Goal: Communication & Community: Participate in discussion

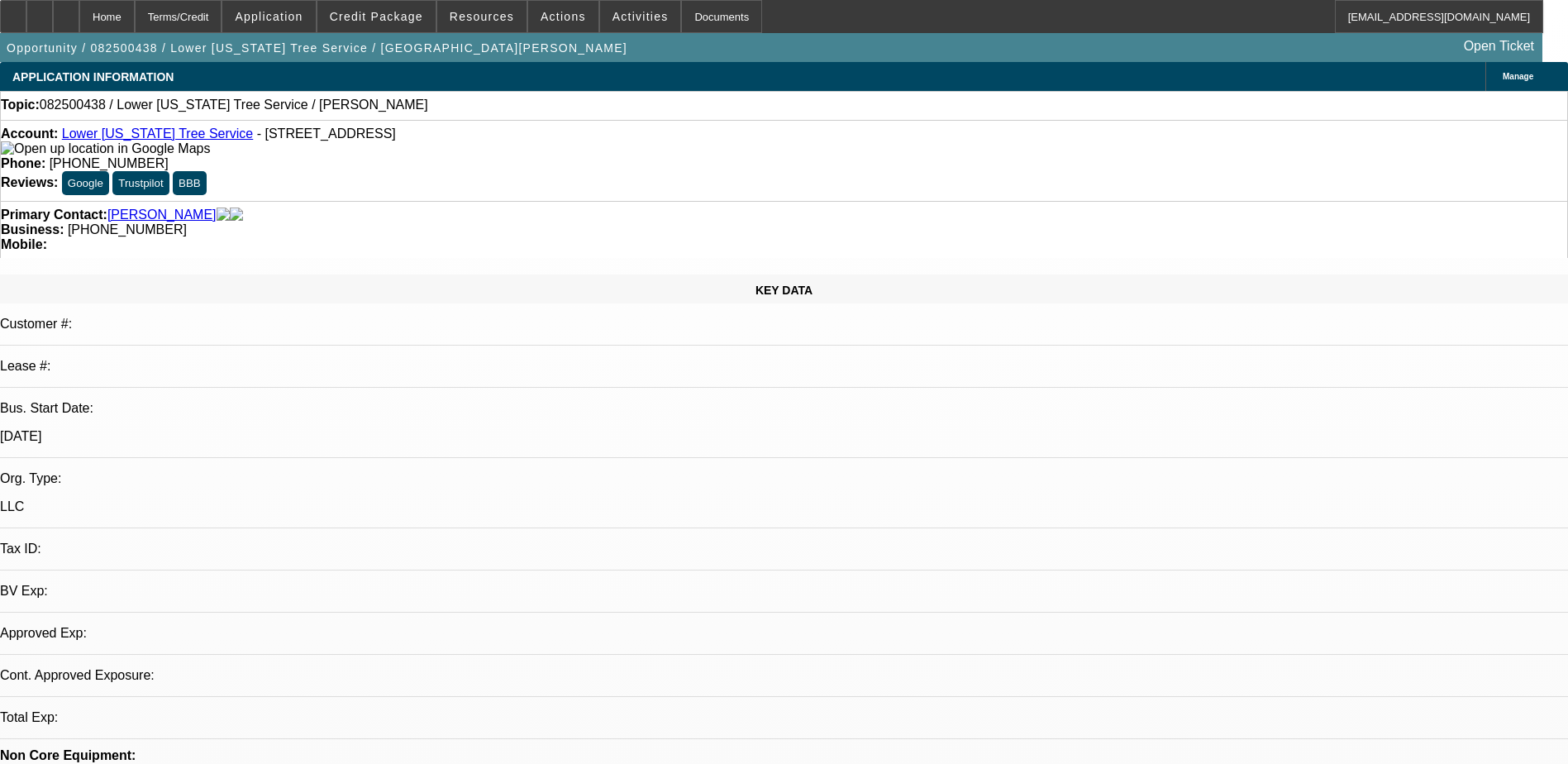
select select "0"
select select "2"
select select "0.1"
select select "1"
select select "2"
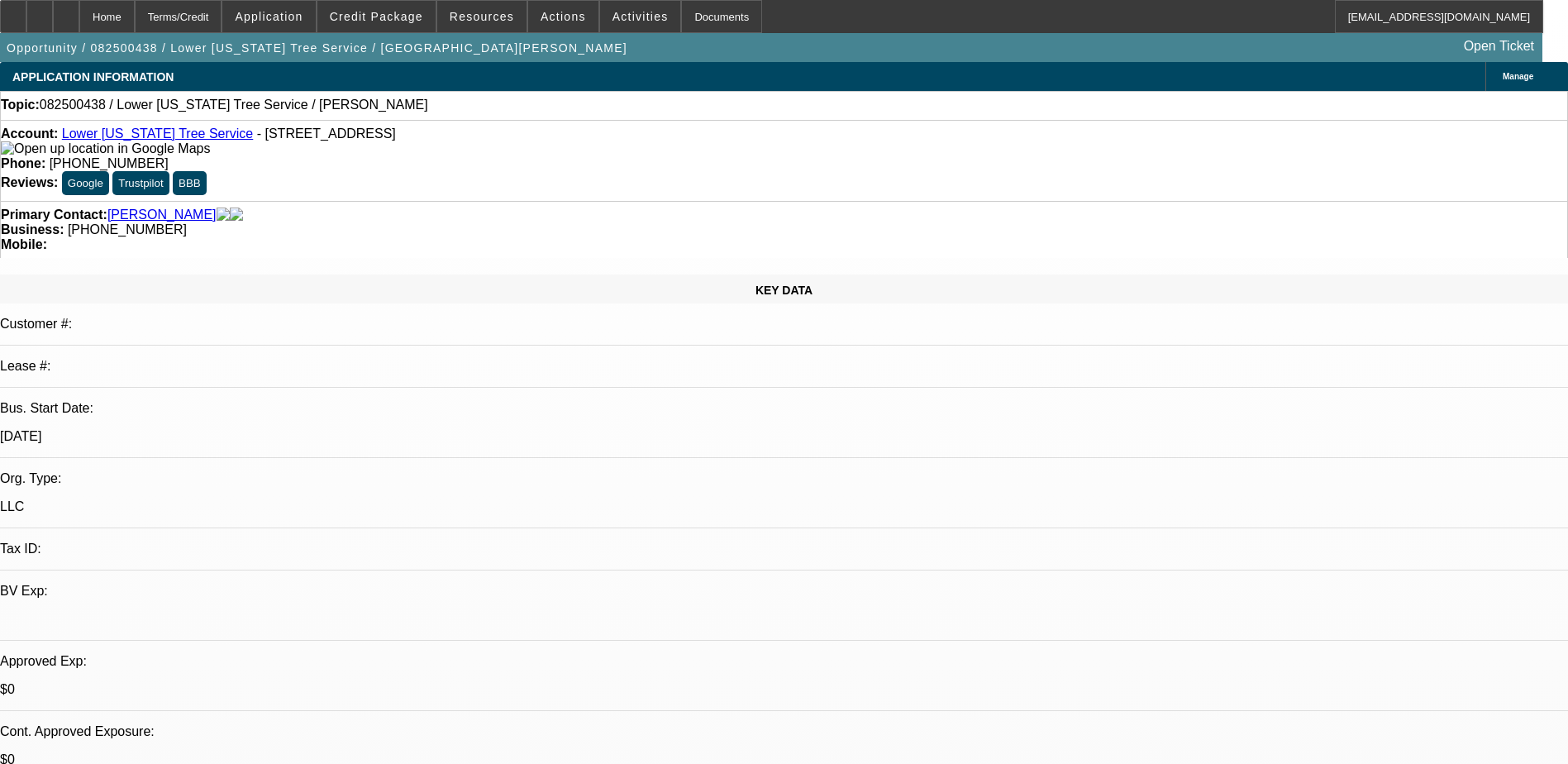
select select "4"
drag, startPoint x: 655, startPoint y: 137, endPoint x: 574, endPoint y: 144, distance: 81.3
click at [574, 157] on div "Phone: [PHONE_NUMBER]" at bounding box center [784, 164] width 1567 height 15
copy span "[PHONE_NUMBER]"
click at [569, 14] on span at bounding box center [563, 16] width 70 height 39
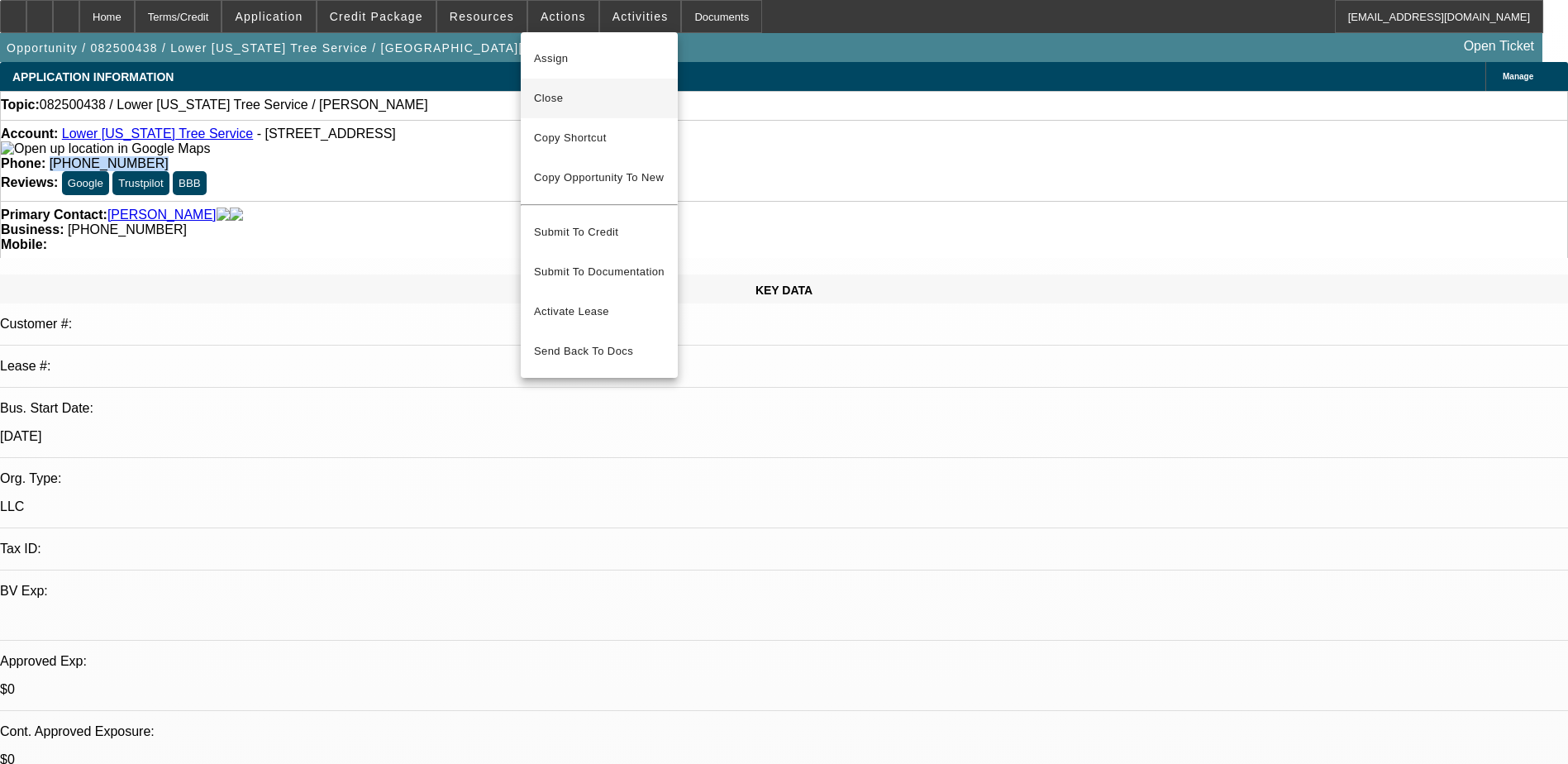
click at [592, 106] on span "Close" at bounding box center [599, 97] width 130 height 20
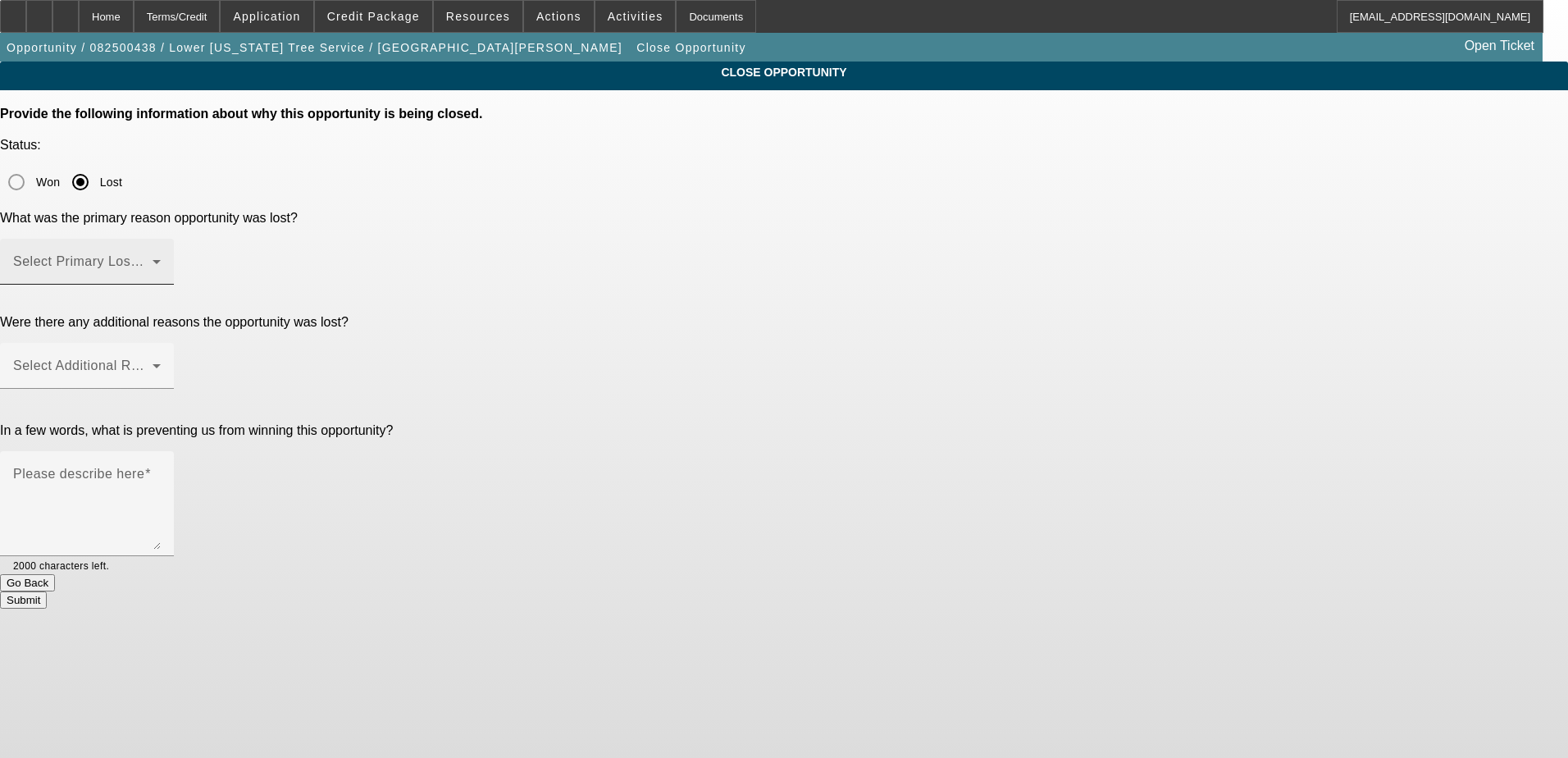
click at [152, 259] on span at bounding box center [83, 268] width 139 height 20
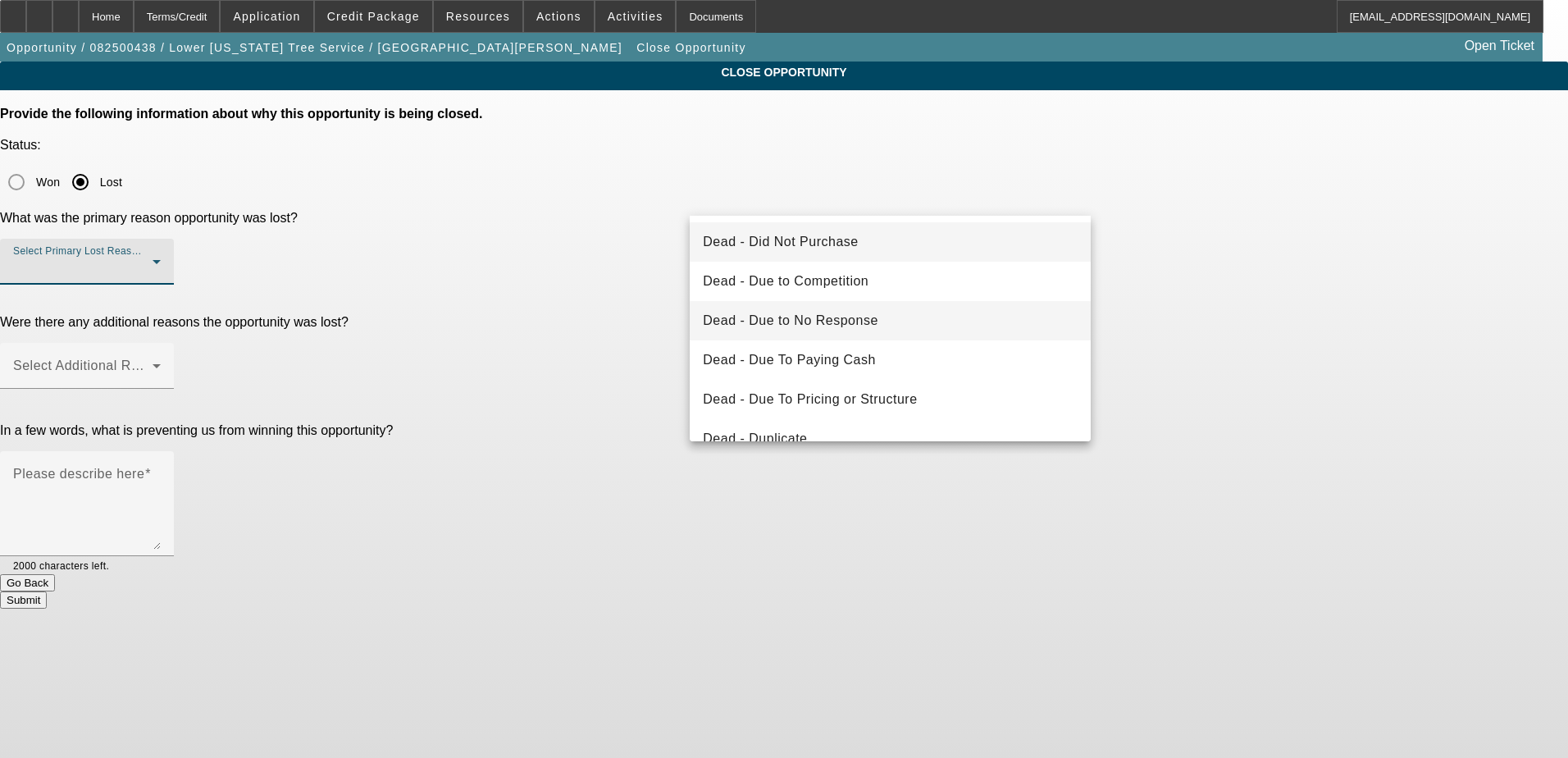
click at [828, 334] on mat-option "Dead - Due to No Response" at bounding box center [889, 321] width 401 height 39
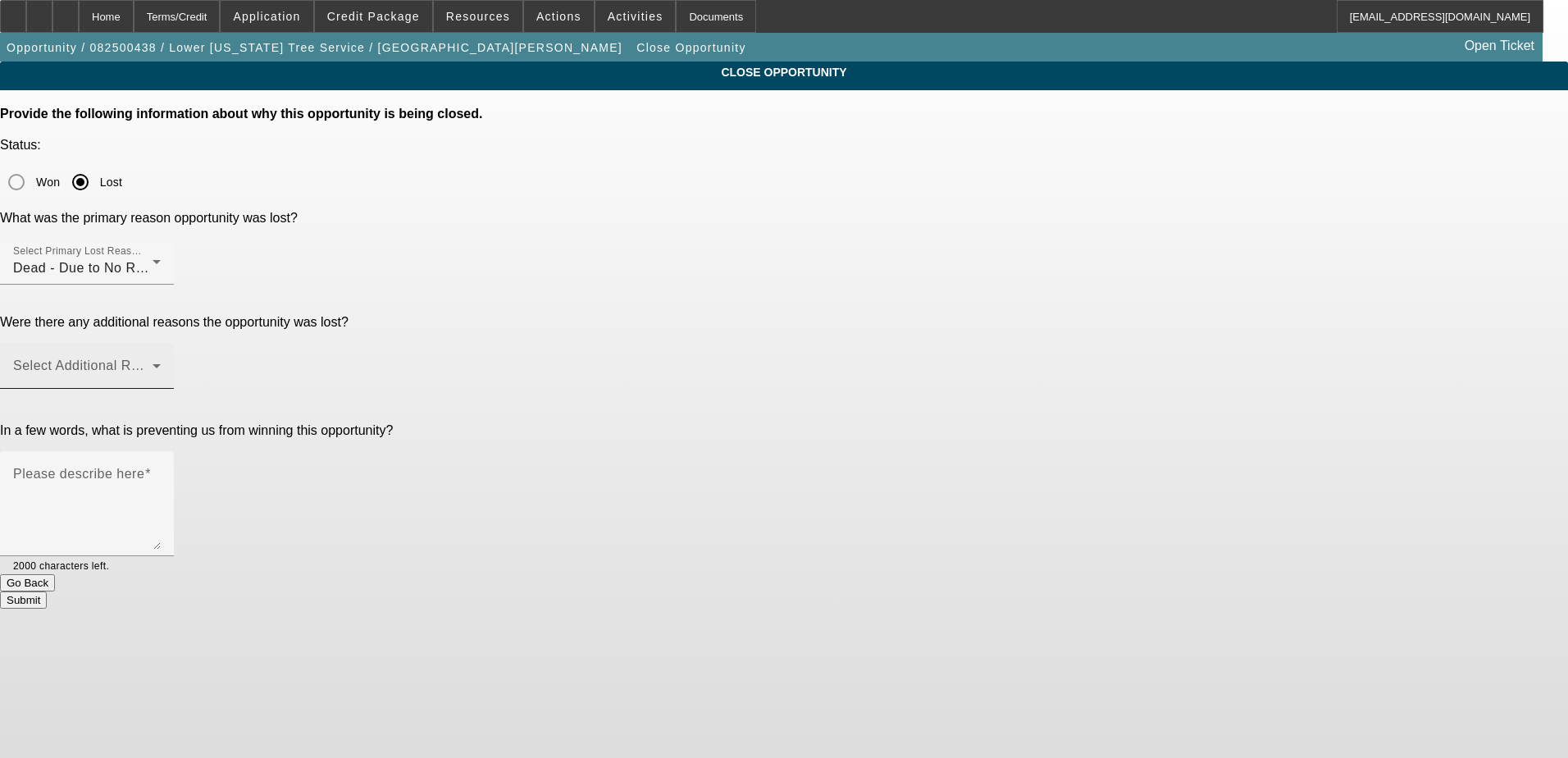
click at [161, 343] on div "Select Additional Reasons" at bounding box center [86, 366] width 148 height 46
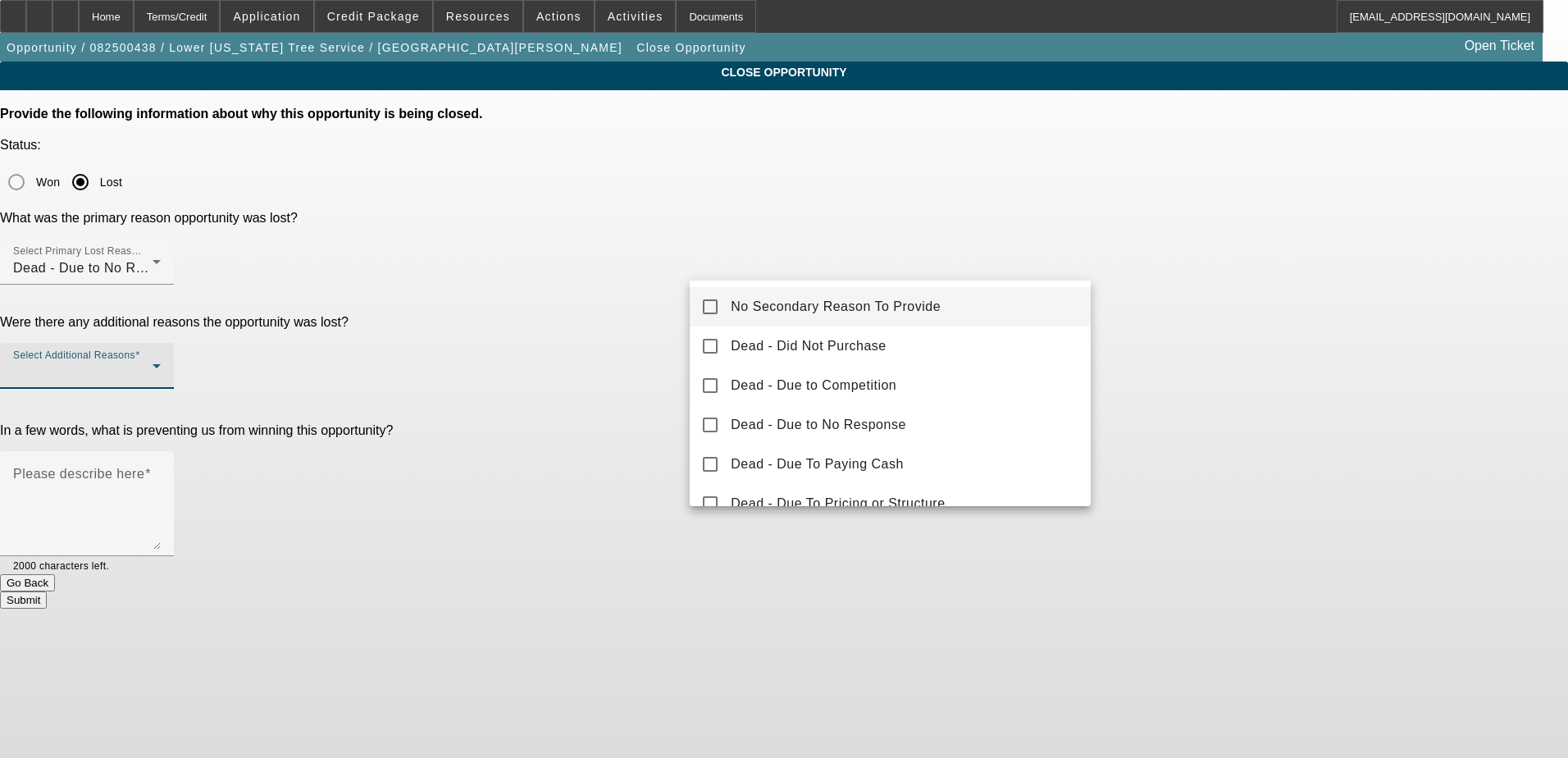
click at [790, 307] on span "No Secondary Reason To Provide" at bounding box center [836, 306] width 210 height 20
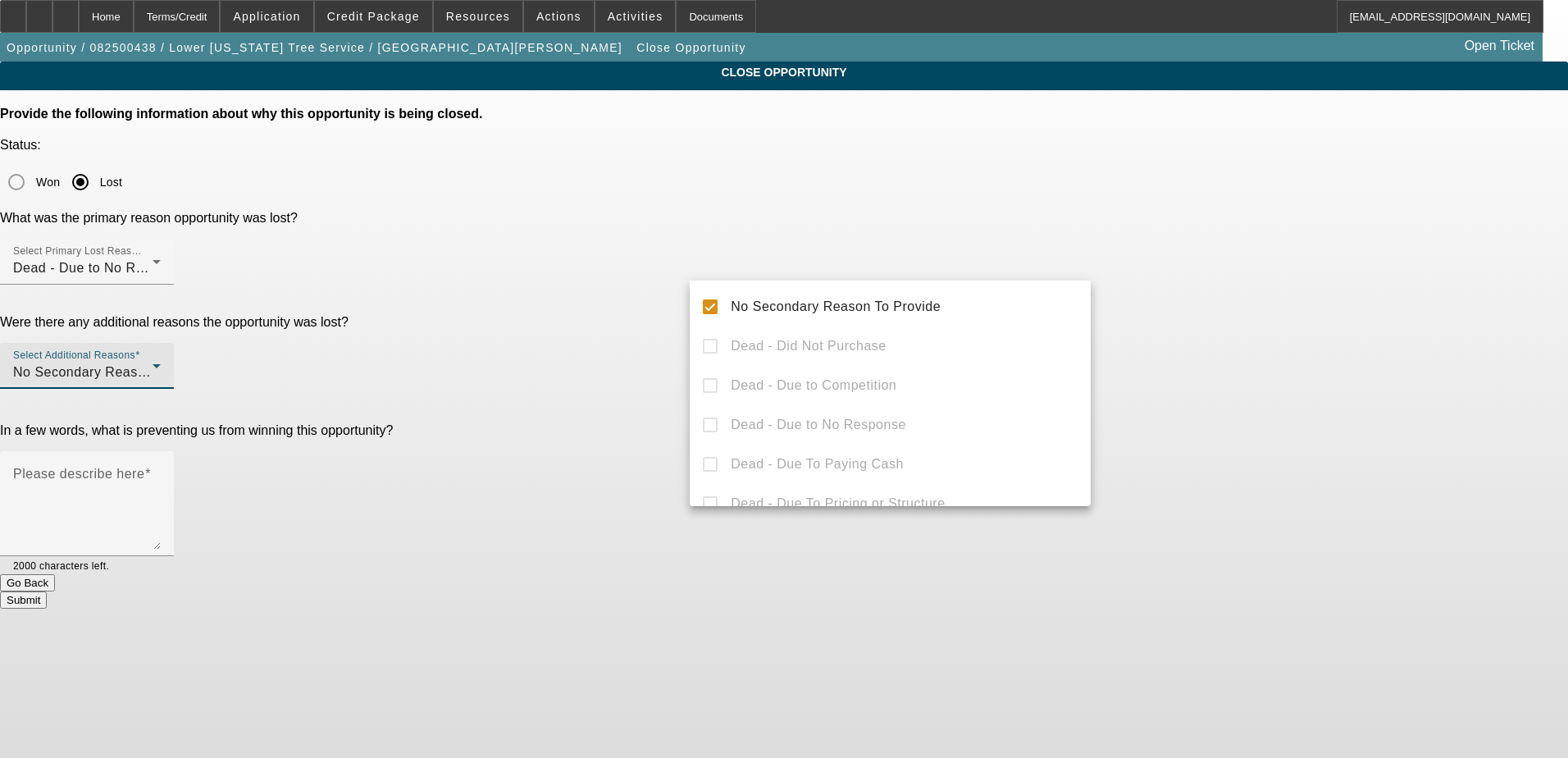
click at [624, 379] on div at bounding box center [784, 379] width 1568 height 758
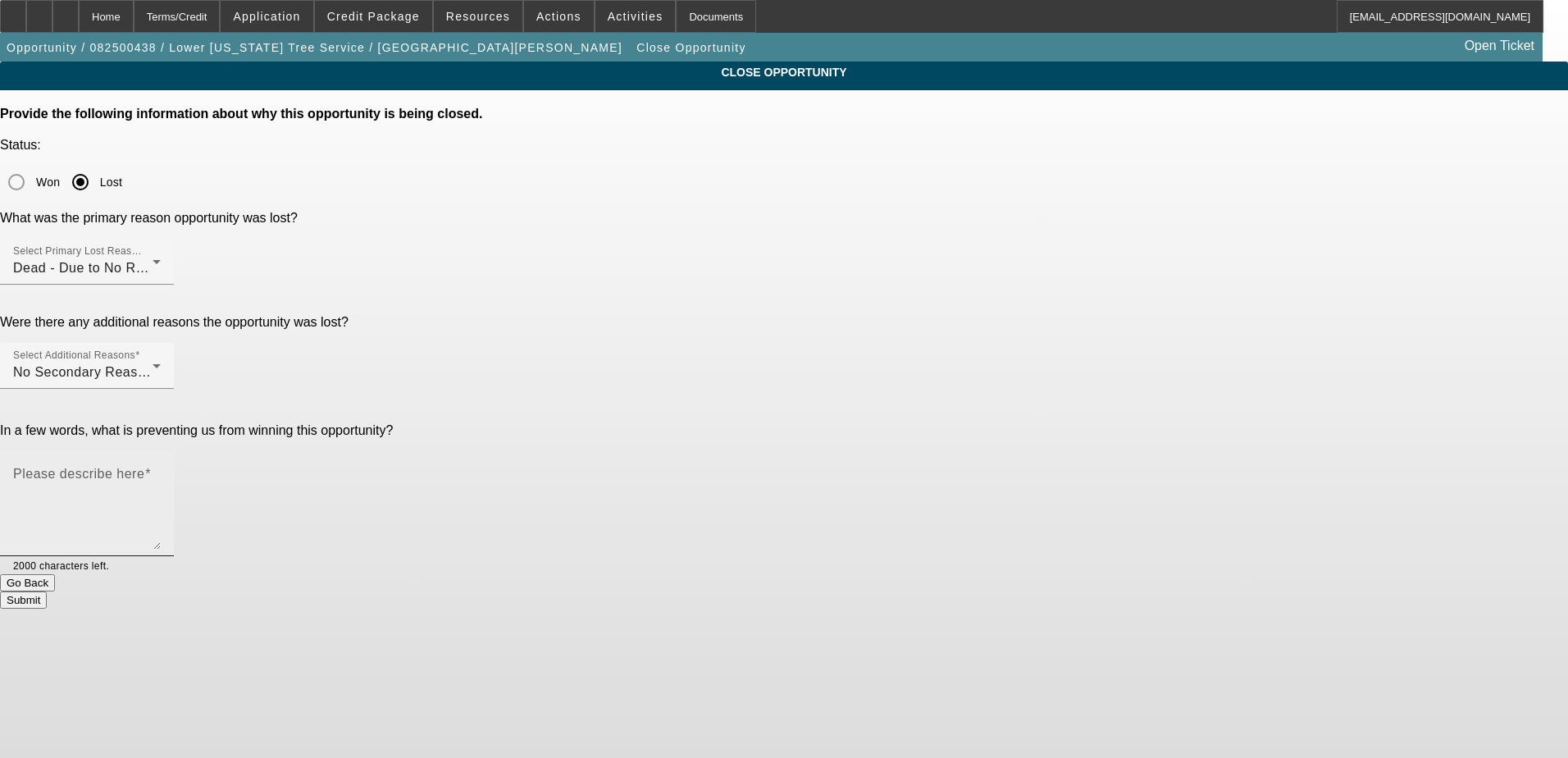
click at [161, 471] on textarea "Please describe here" at bounding box center [86, 510] width 148 height 79
type textarea "never responded to calls/emails"
click at [46, 592] on button "Submit" at bounding box center [23, 600] width 46 height 18
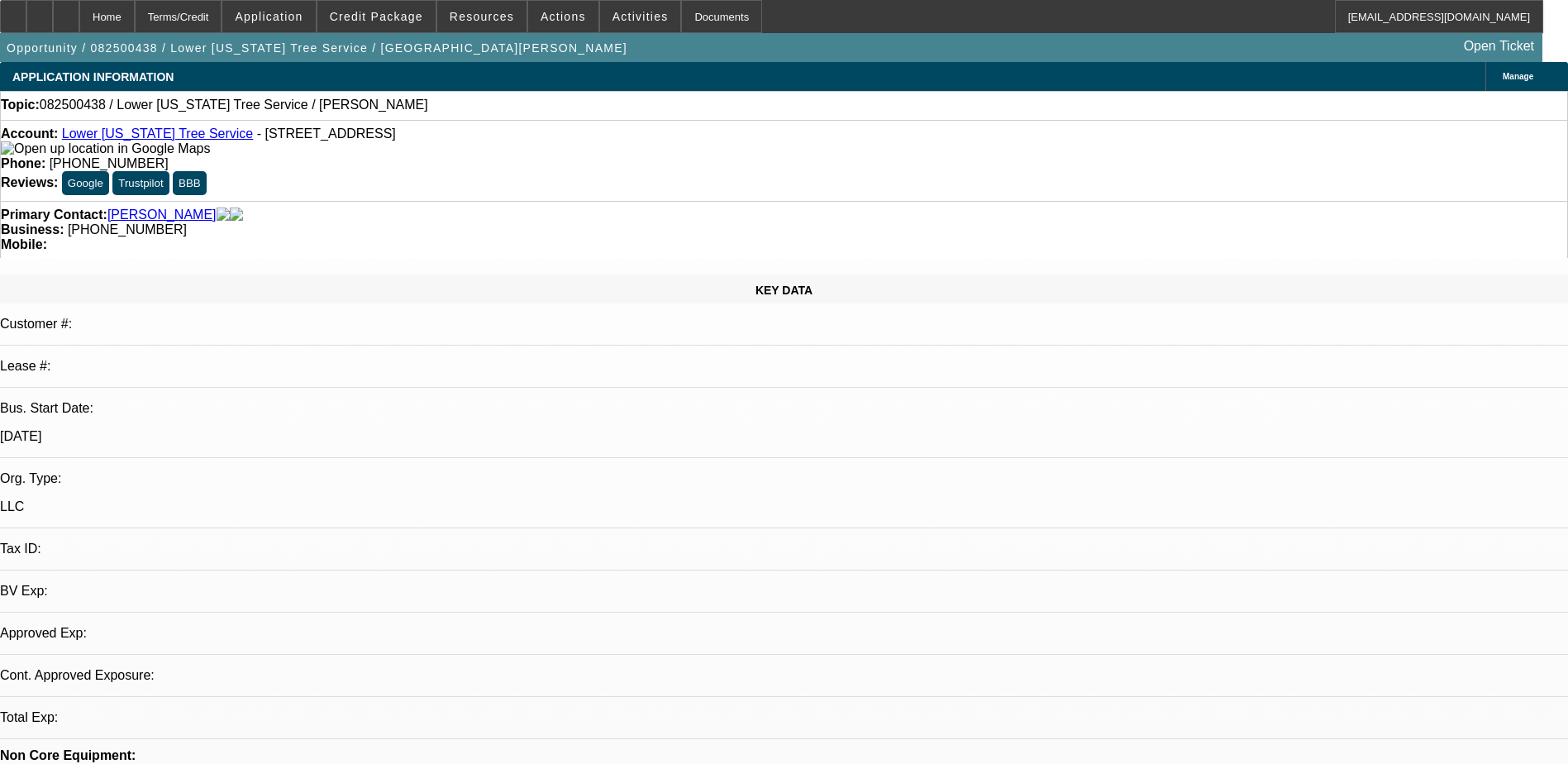
select select "0"
select select "2"
select select "0.1"
select select "1"
select select "2"
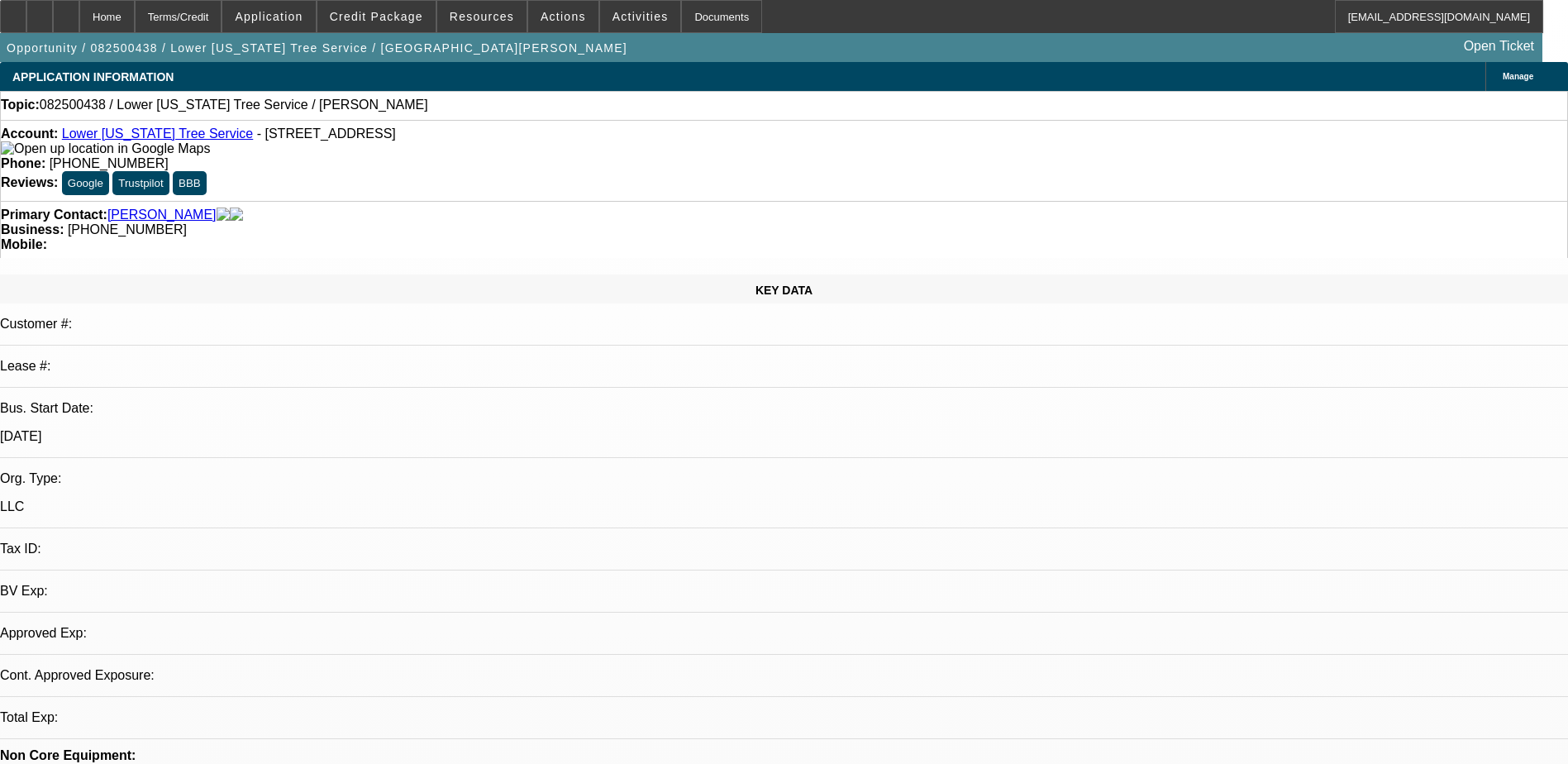
select select "4"
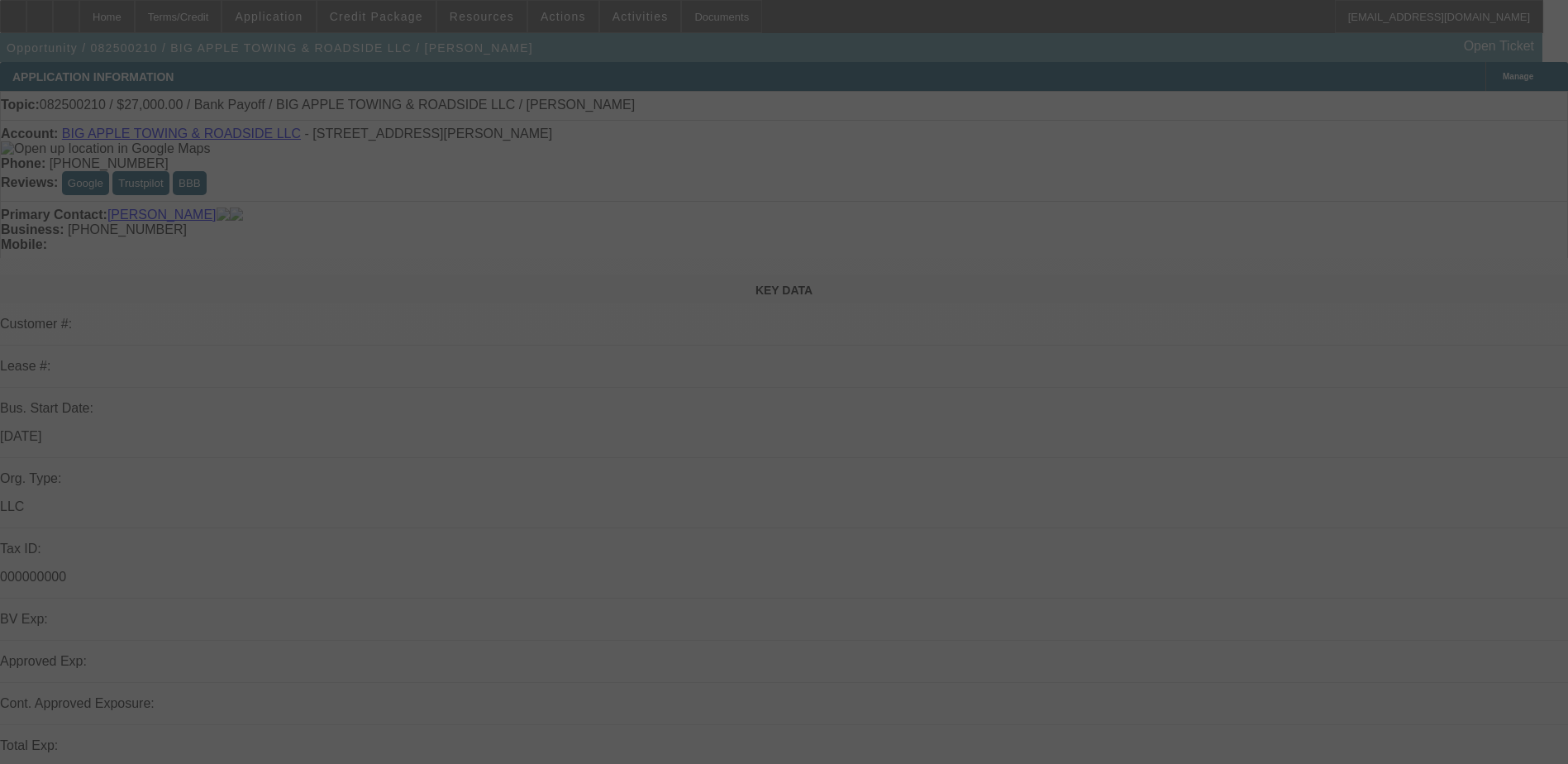
select select "0.1"
select select "2"
select select "0"
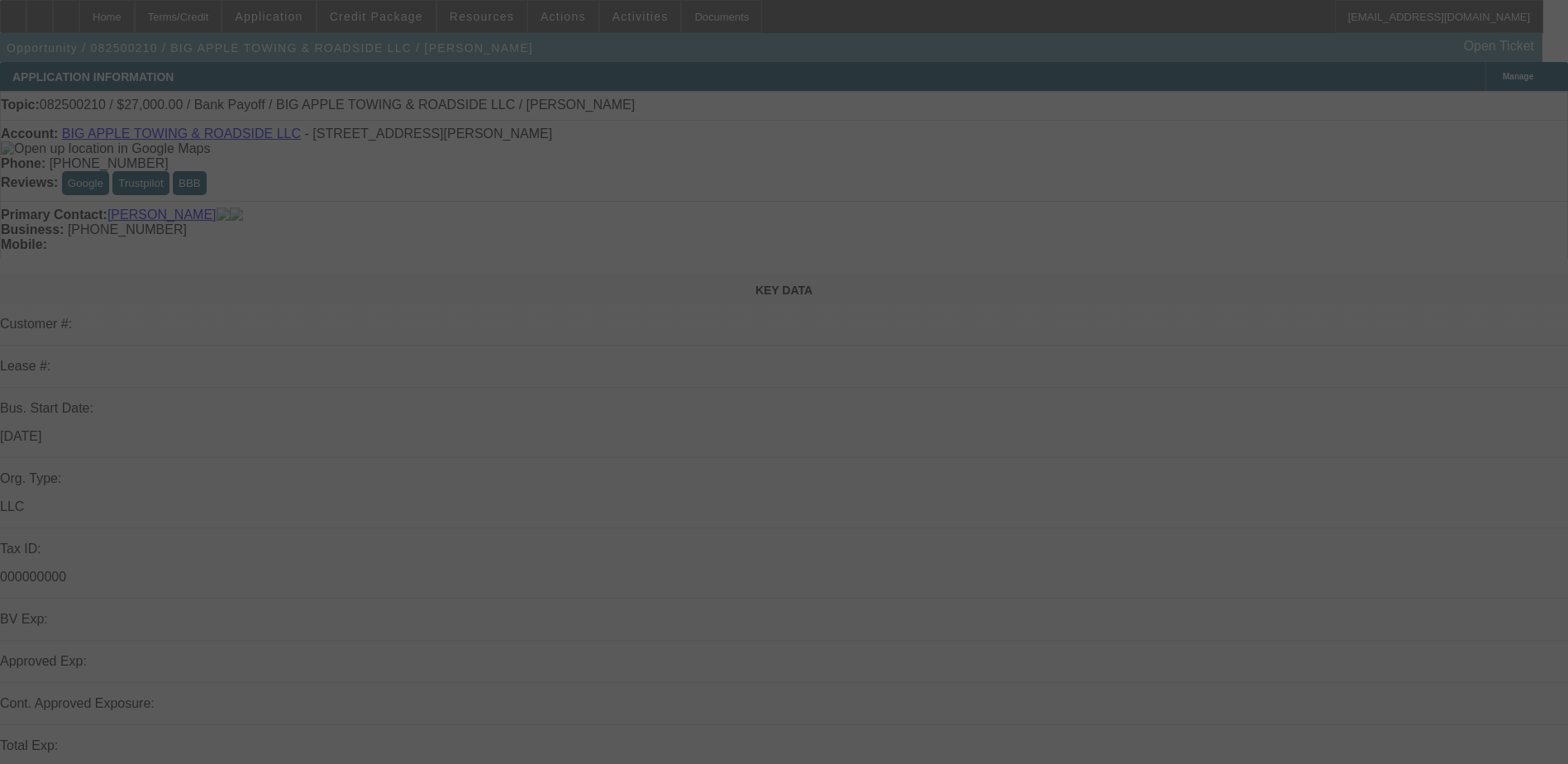
select select "0"
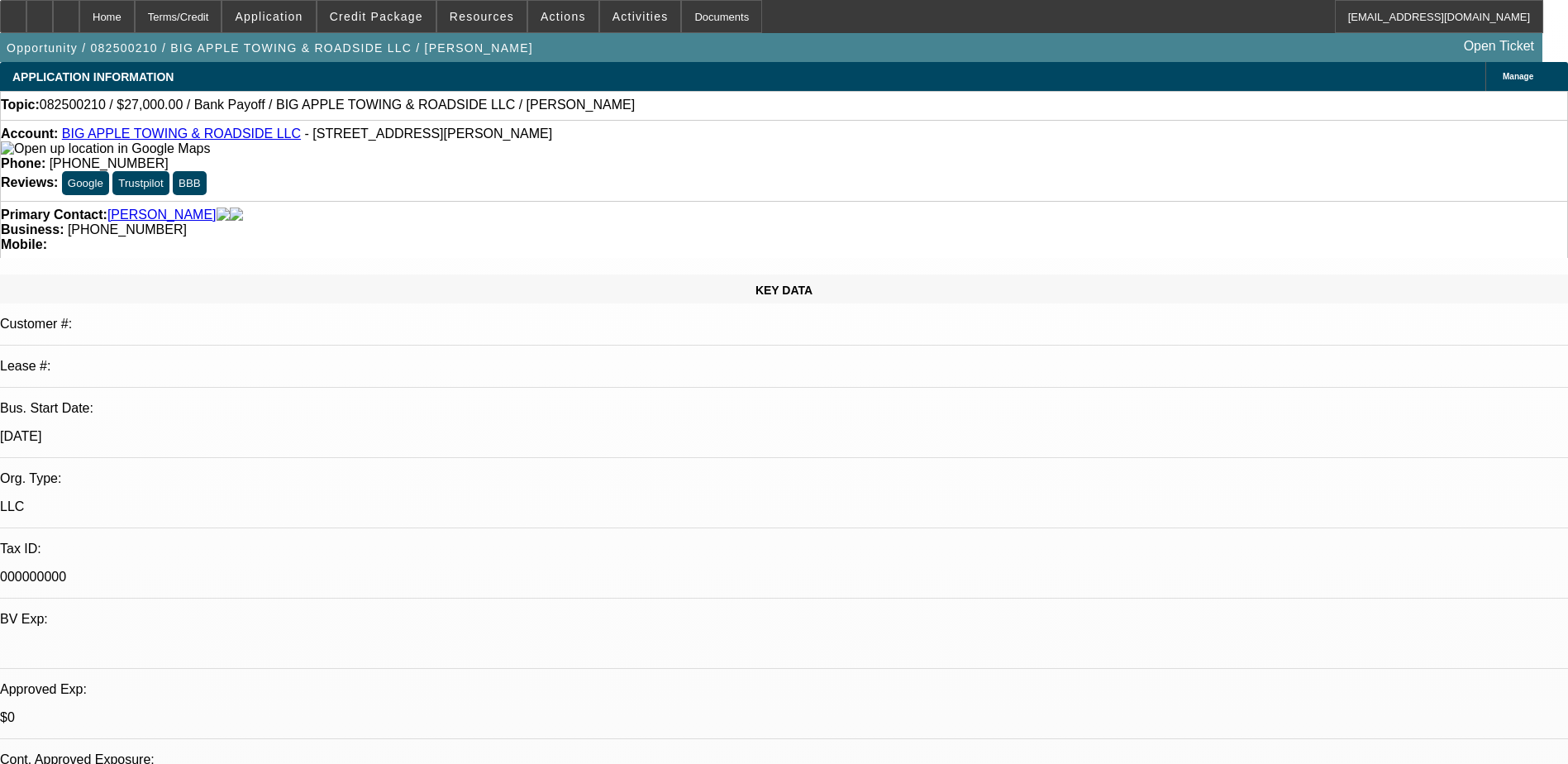
select select "1"
select select "2"
select select "6"
select select "1"
select select "2"
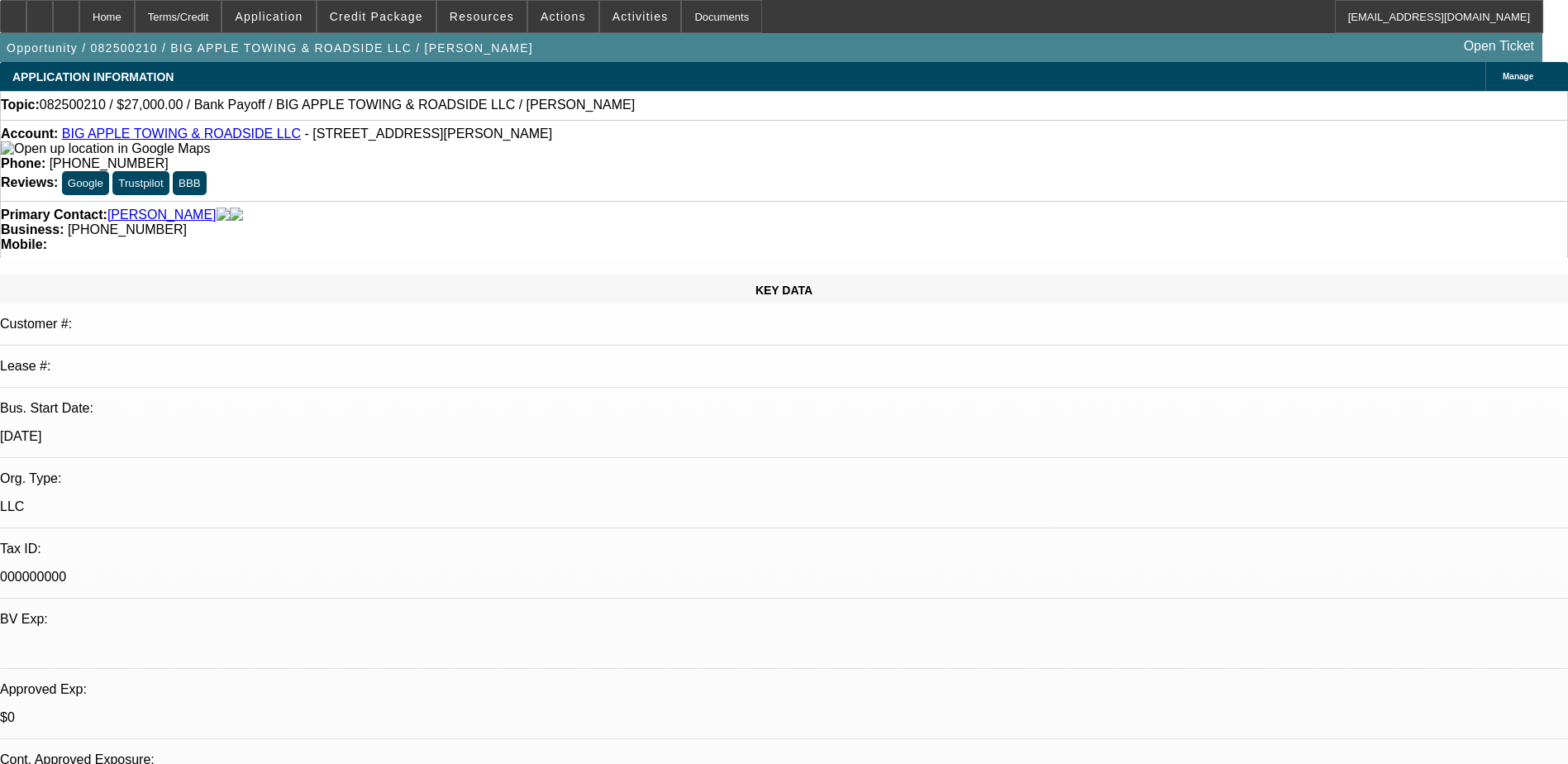
select select "6"
click at [52, 18] on div at bounding box center [39, 16] width 26 height 33
select select "0.1"
select select "2"
select select "0"
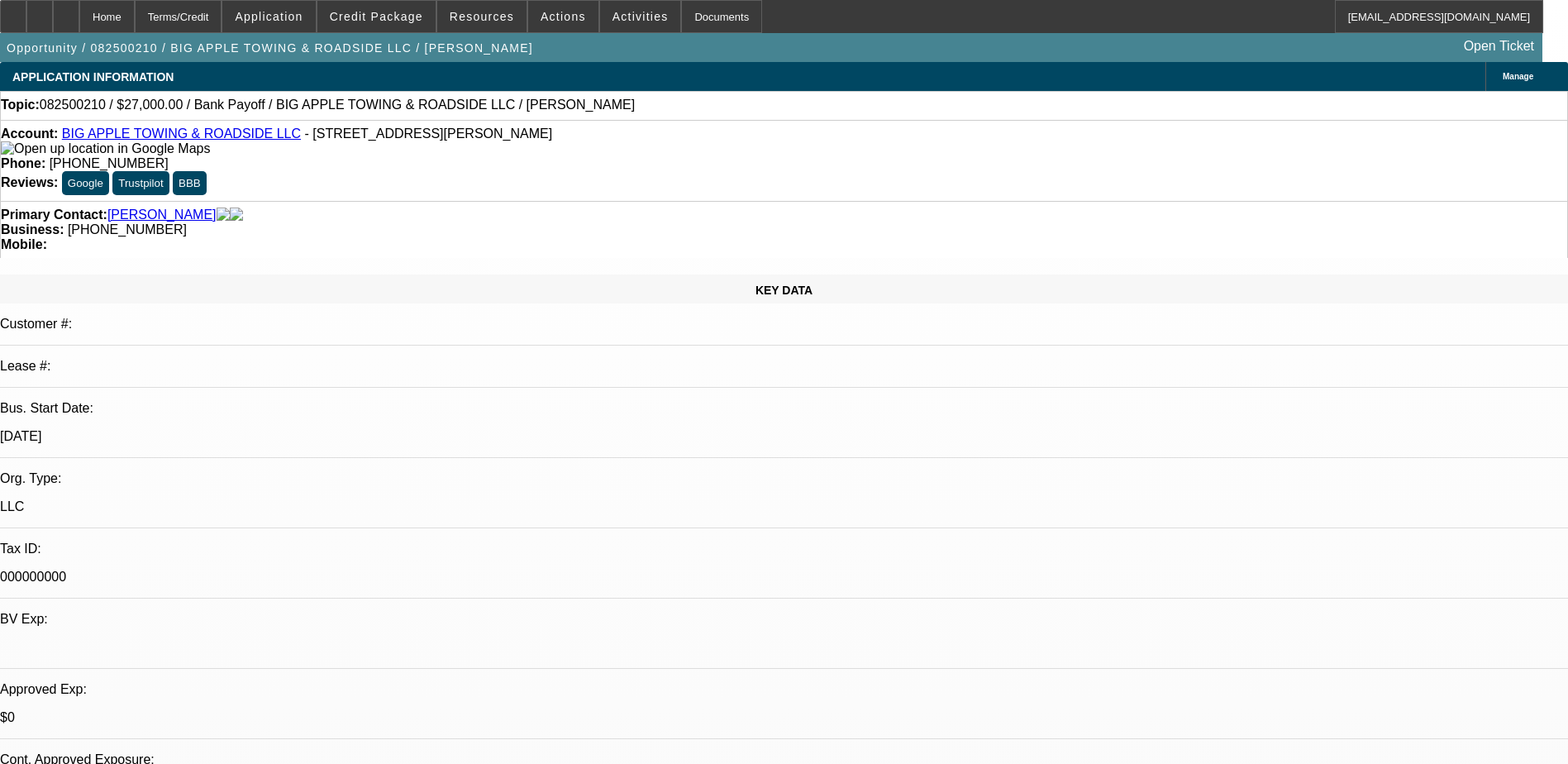
select select "0"
select select "1"
select select "2"
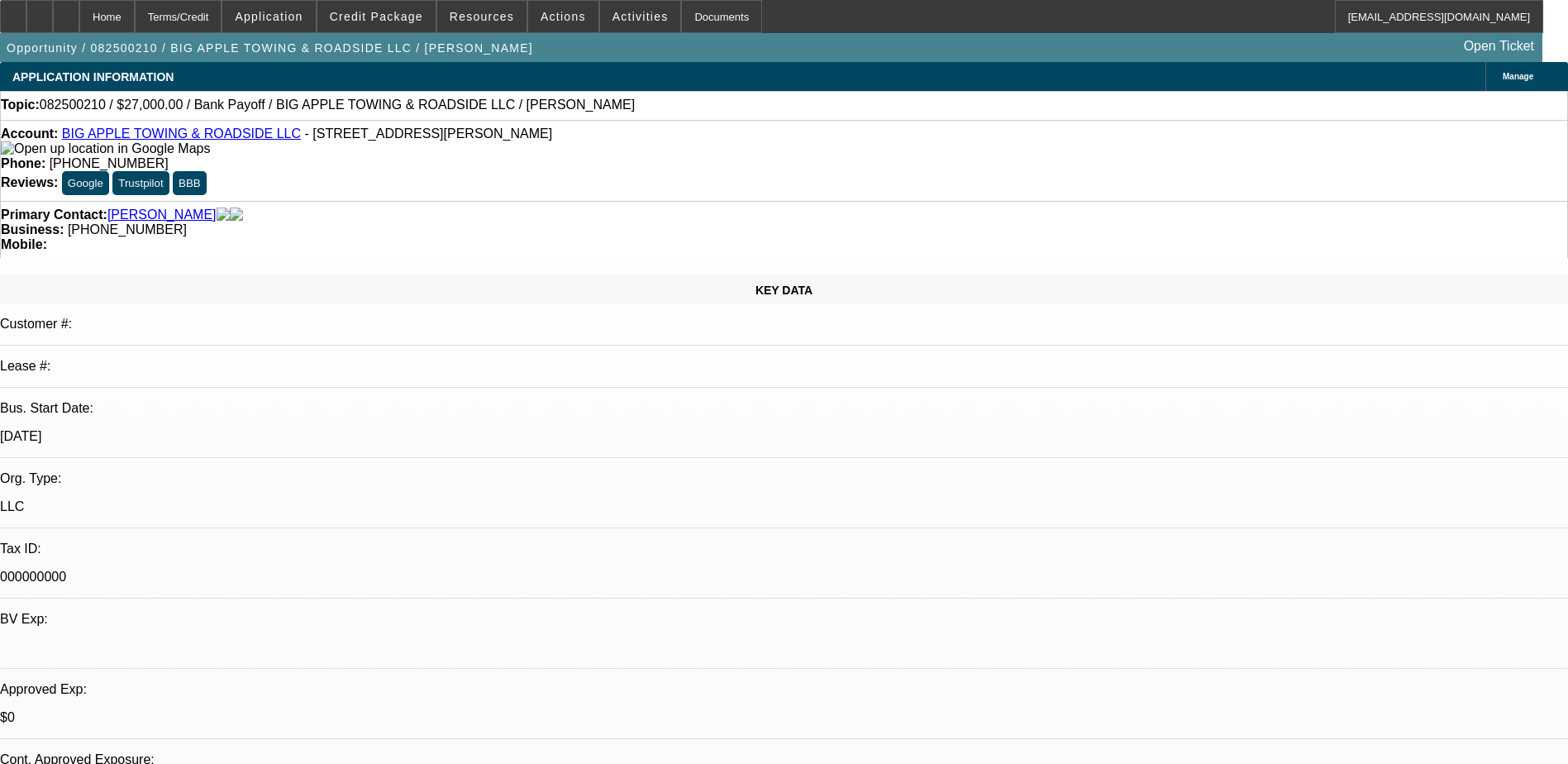
select select "6"
select select "1"
select select "2"
select select "6"
click at [359, 20] on span "Credit Package" at bounding box center [377, 17] width 94 height 13
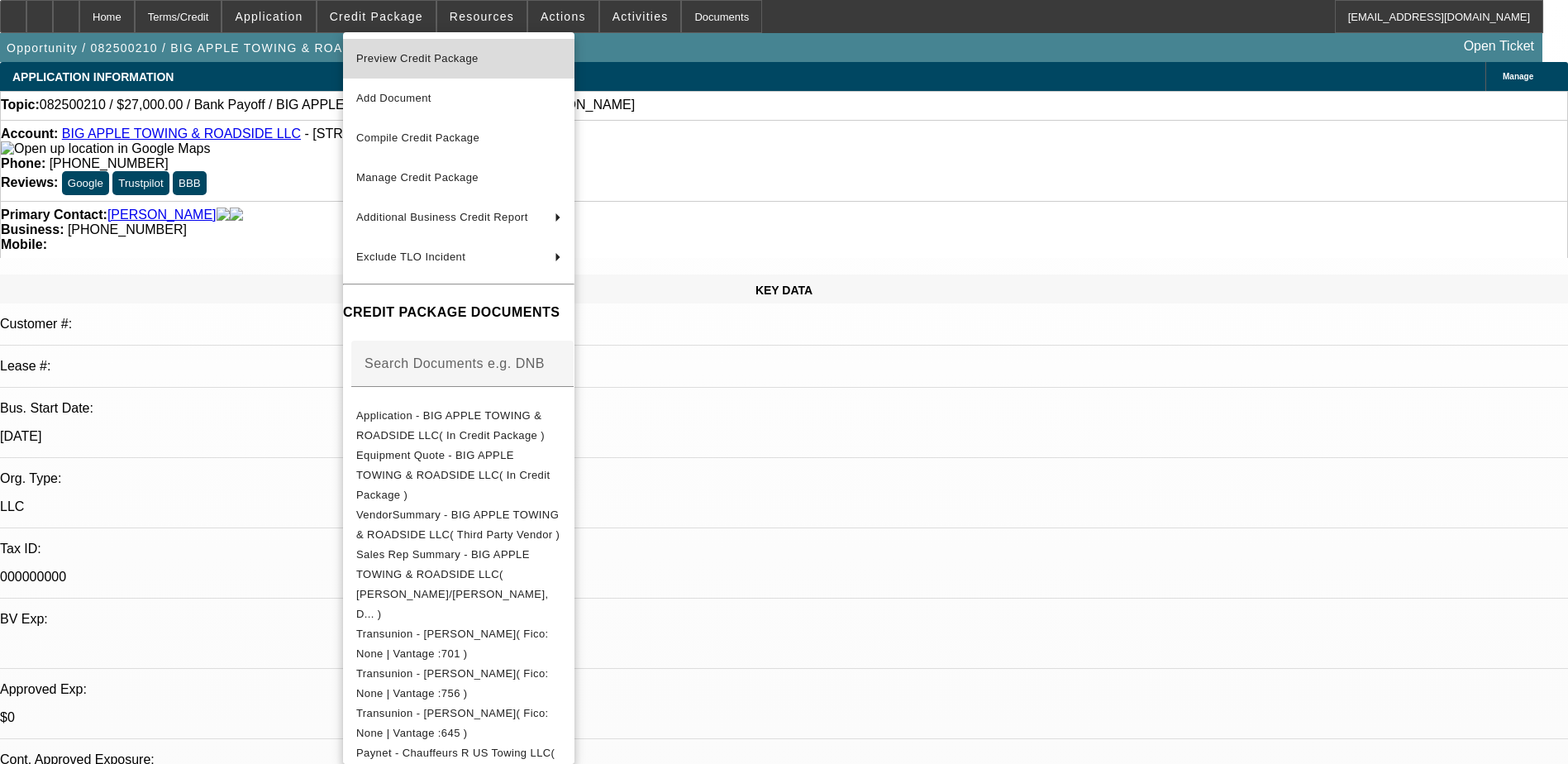
click at [434, 62] on span "Preview Credit Package" at bounding box center [417, 58] width 123 height 12
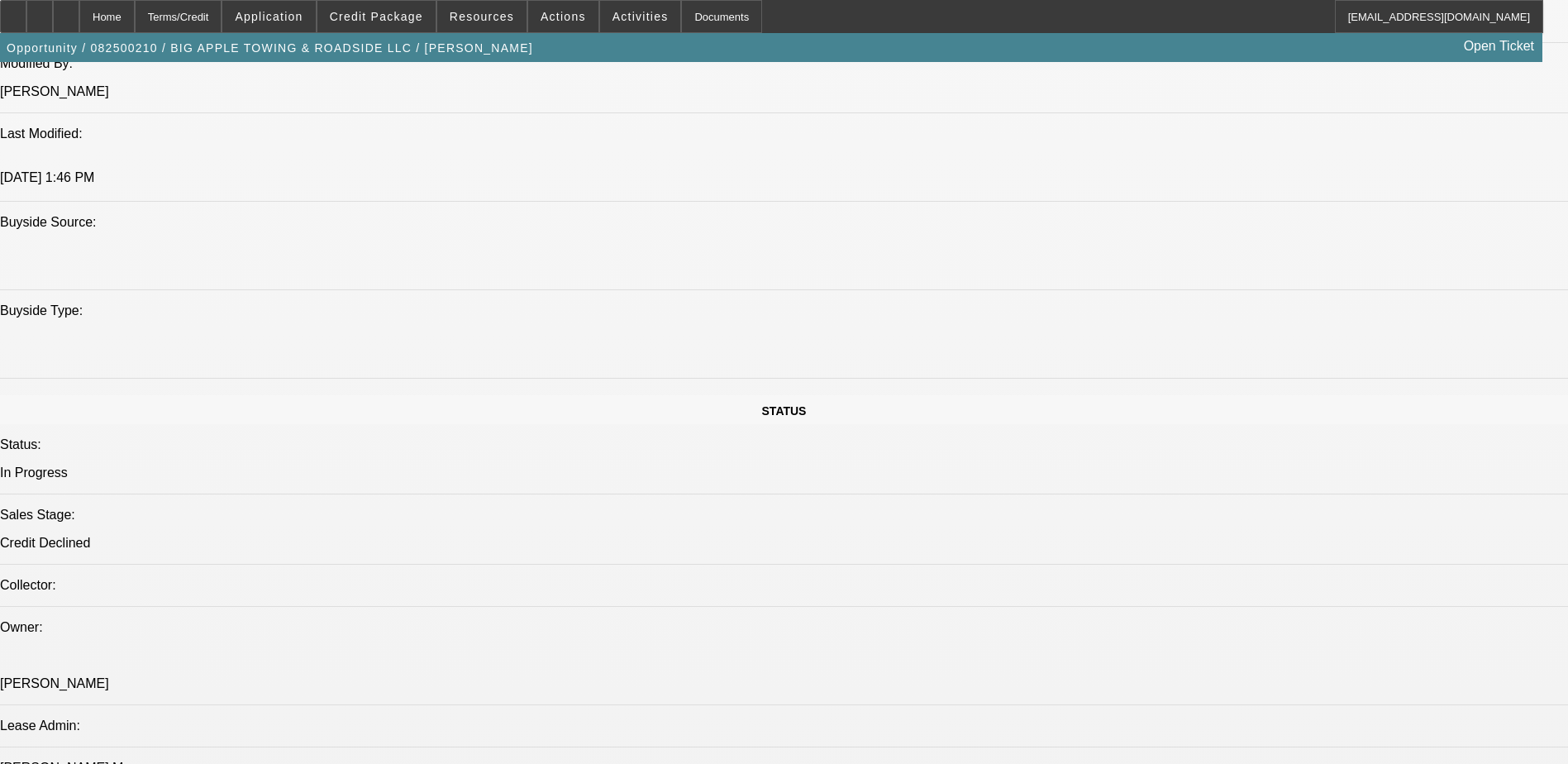
scroll to position [1406, 0]
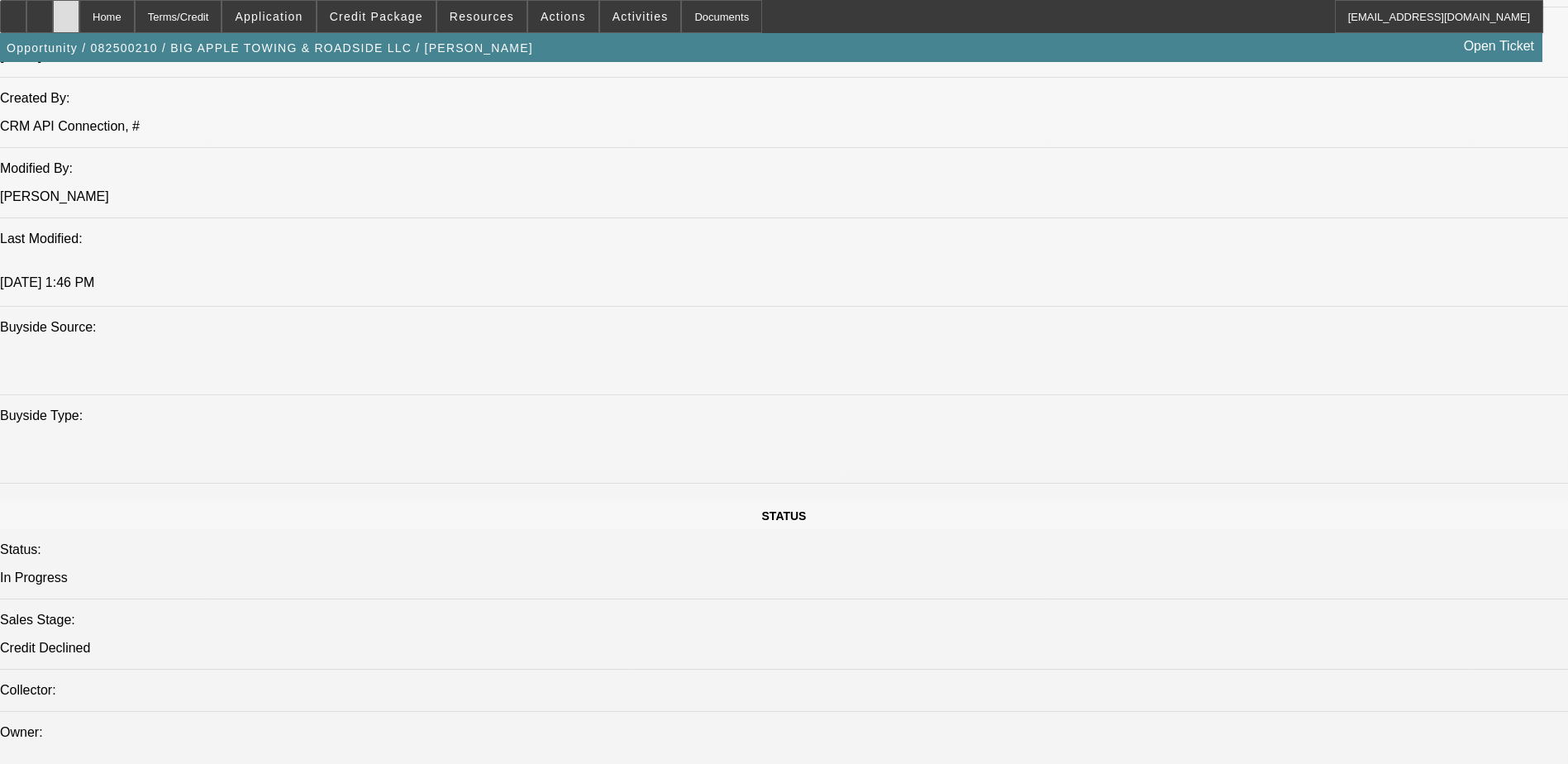
click at [67, 10] on icon at bounding box center [67, 10] width 0 height 0
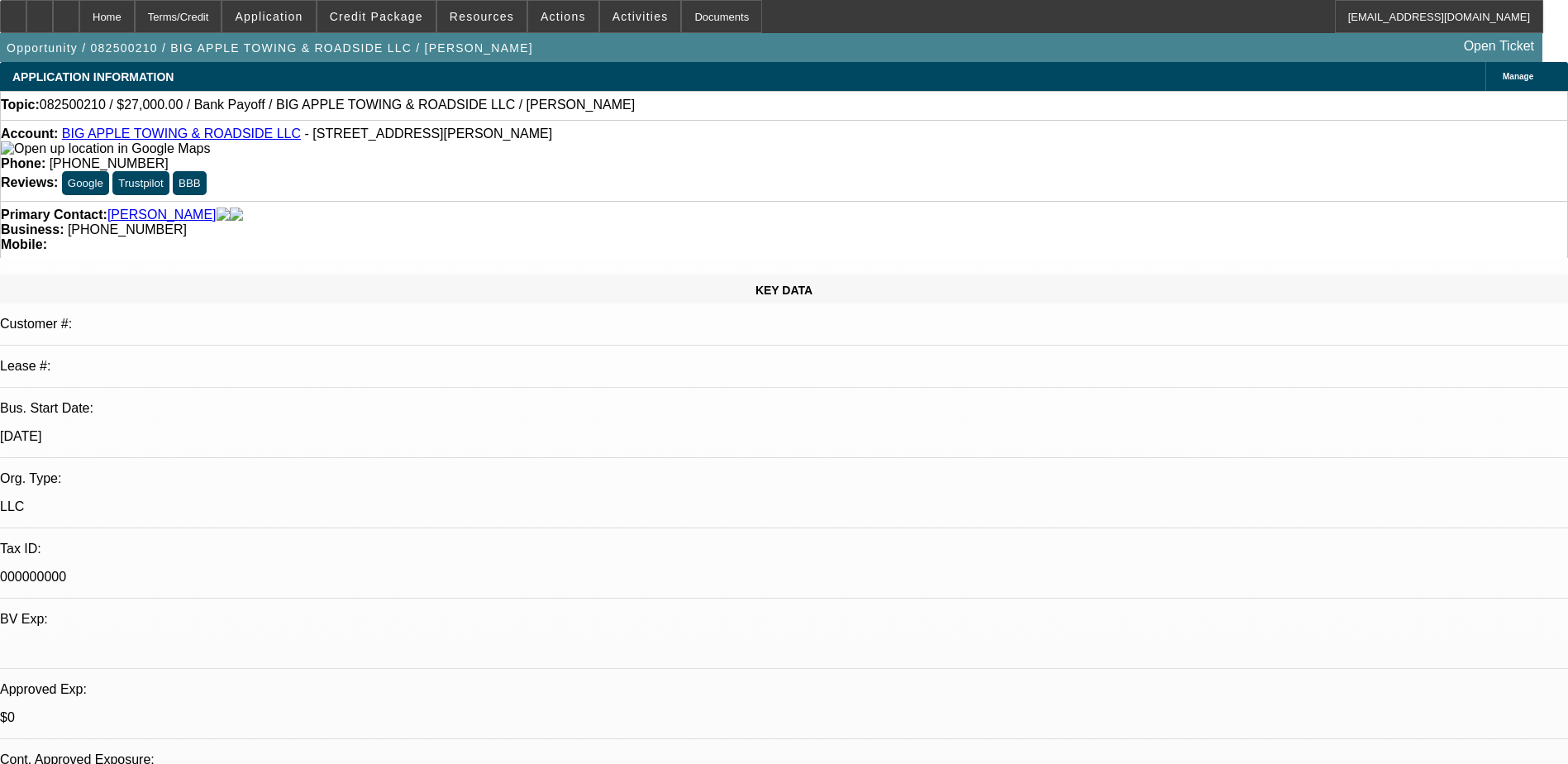
select select "0.1"
select select "2"
select select "0"
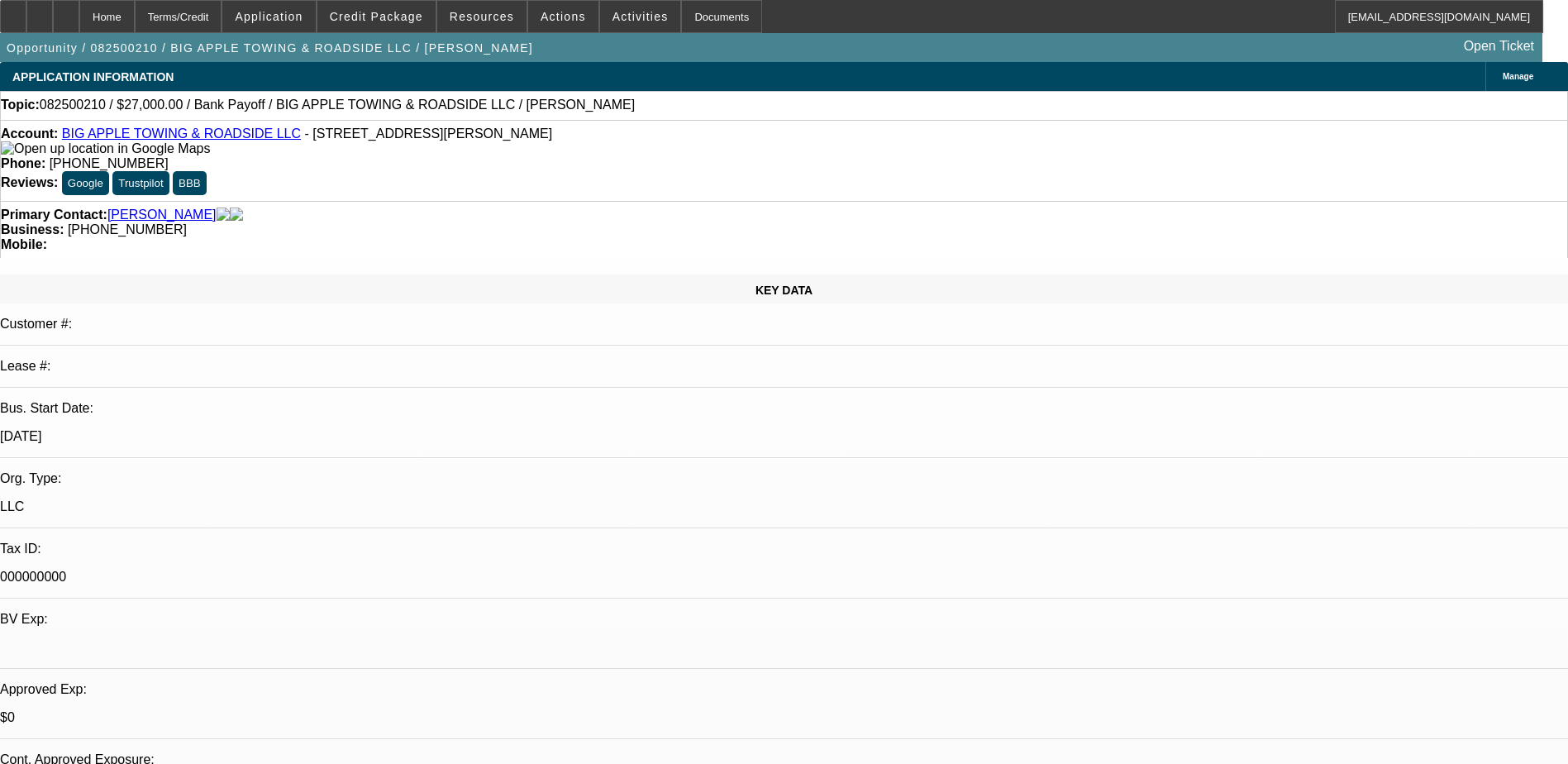
select select "0"
select select "1"
select select "2"
select select "6"
select select "1"
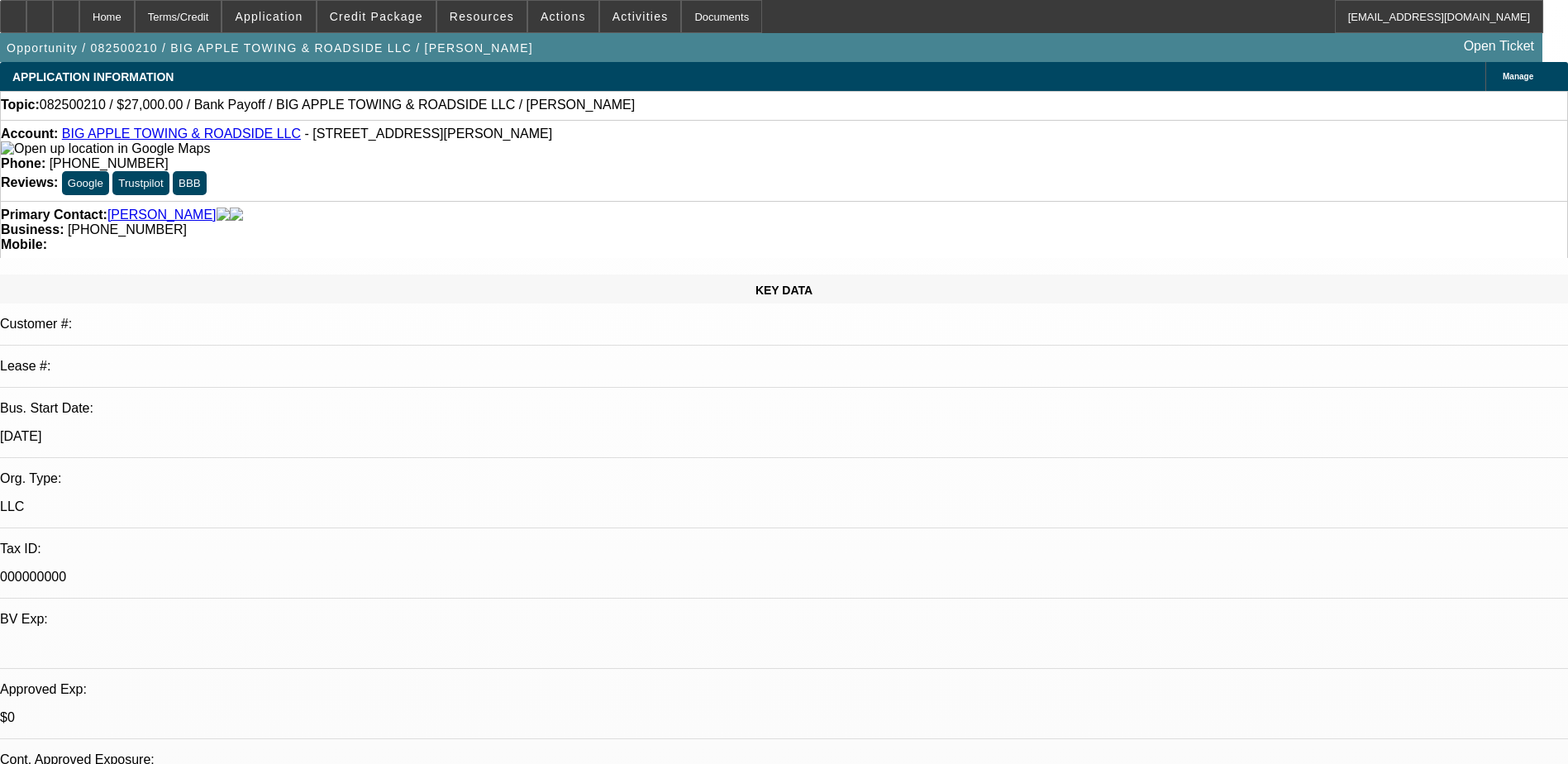
select select "2"
select select "6"
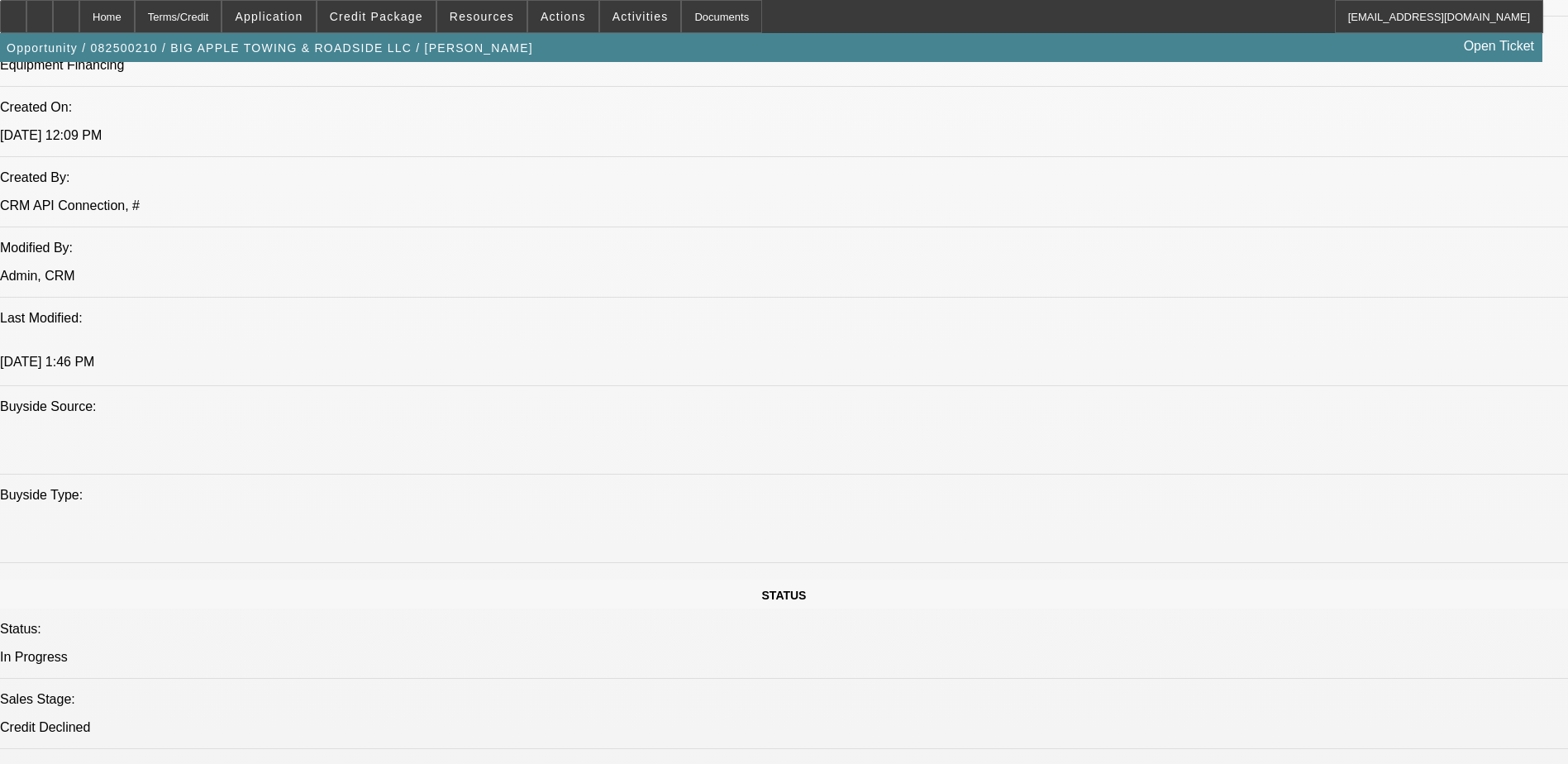
scroll to position [1406, 0]
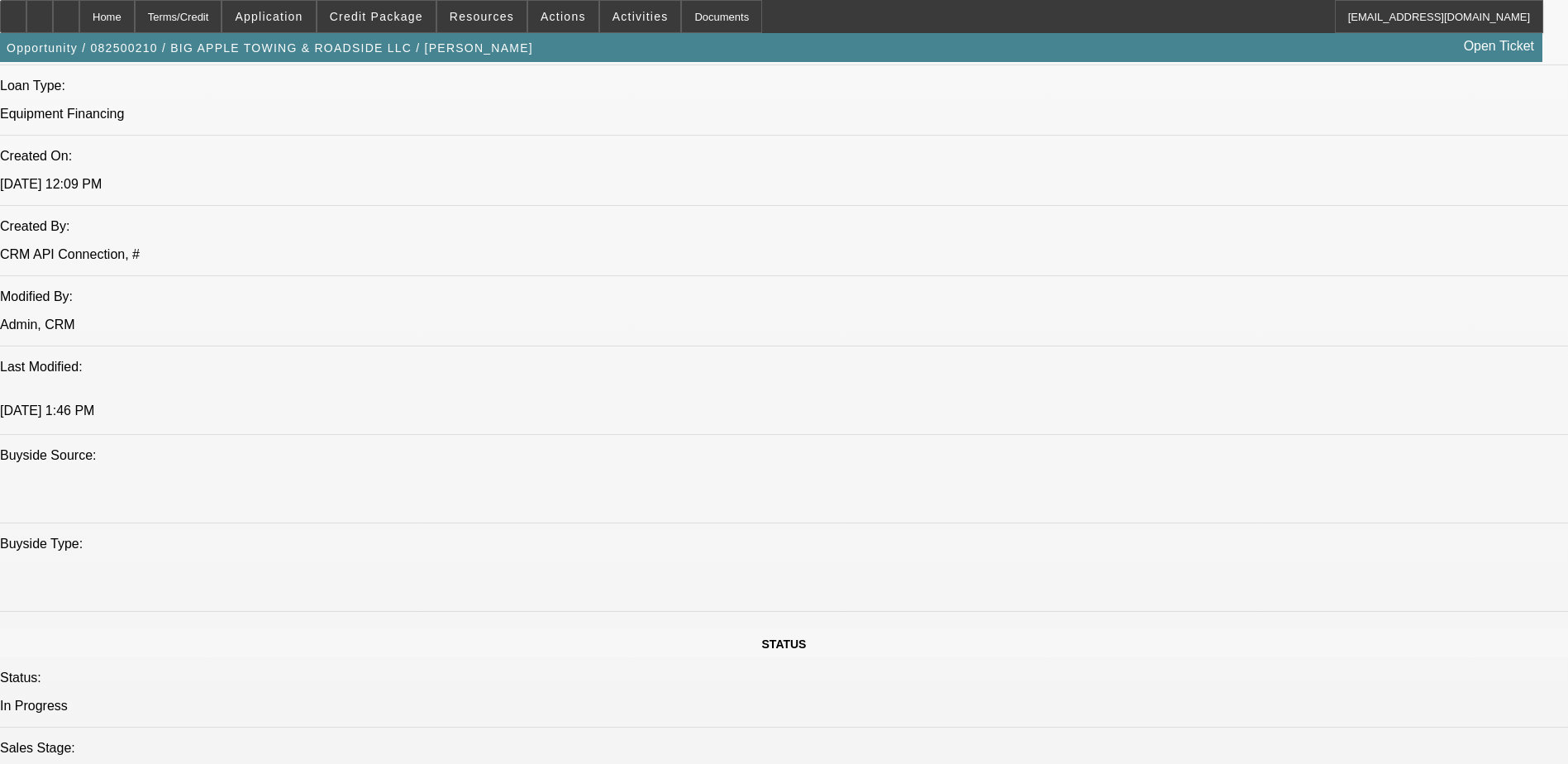
scroll to position [1240, 0]
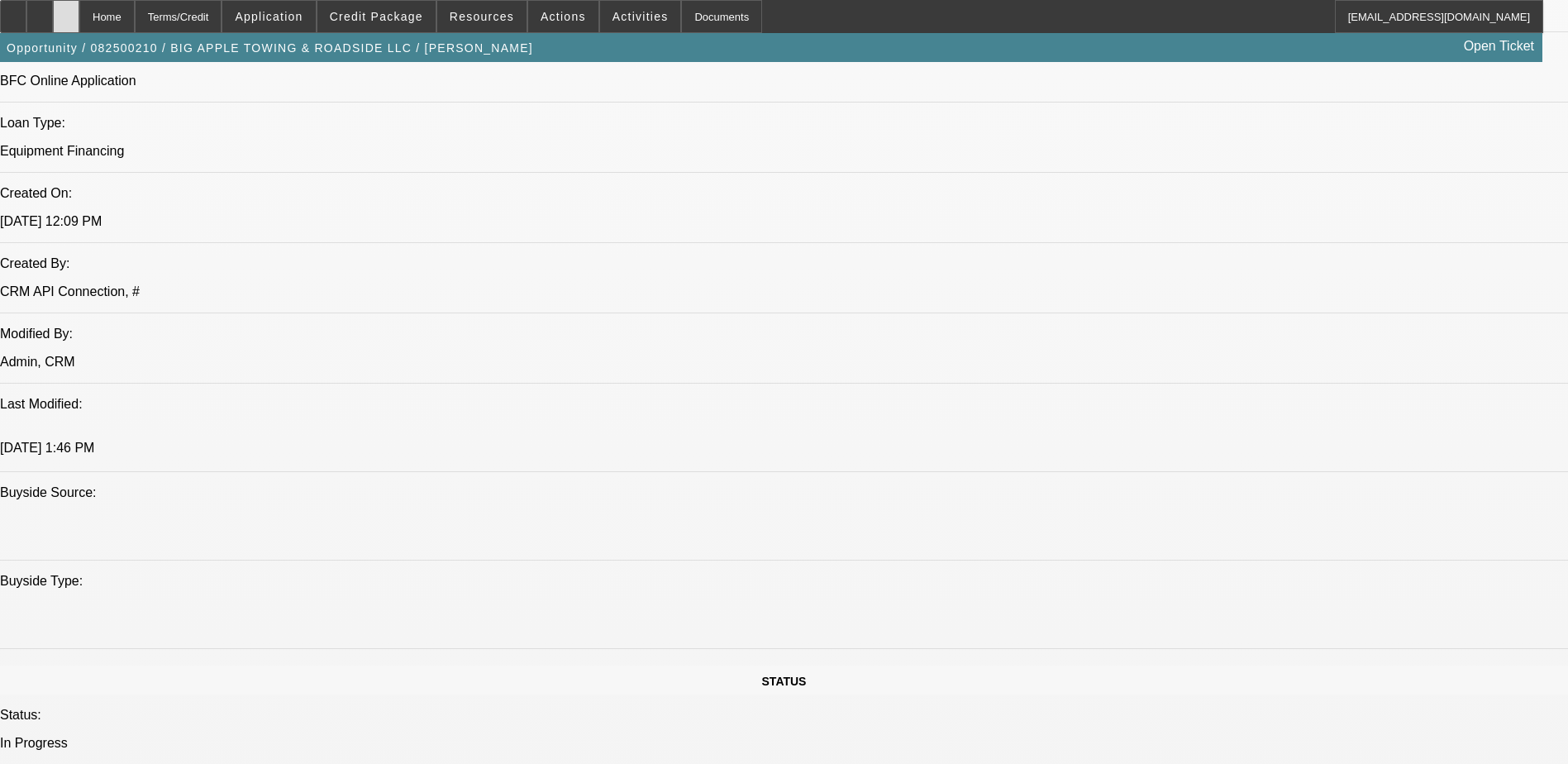
click at [80, 17] on div at bounding box center [66, 16] width 26 height 33
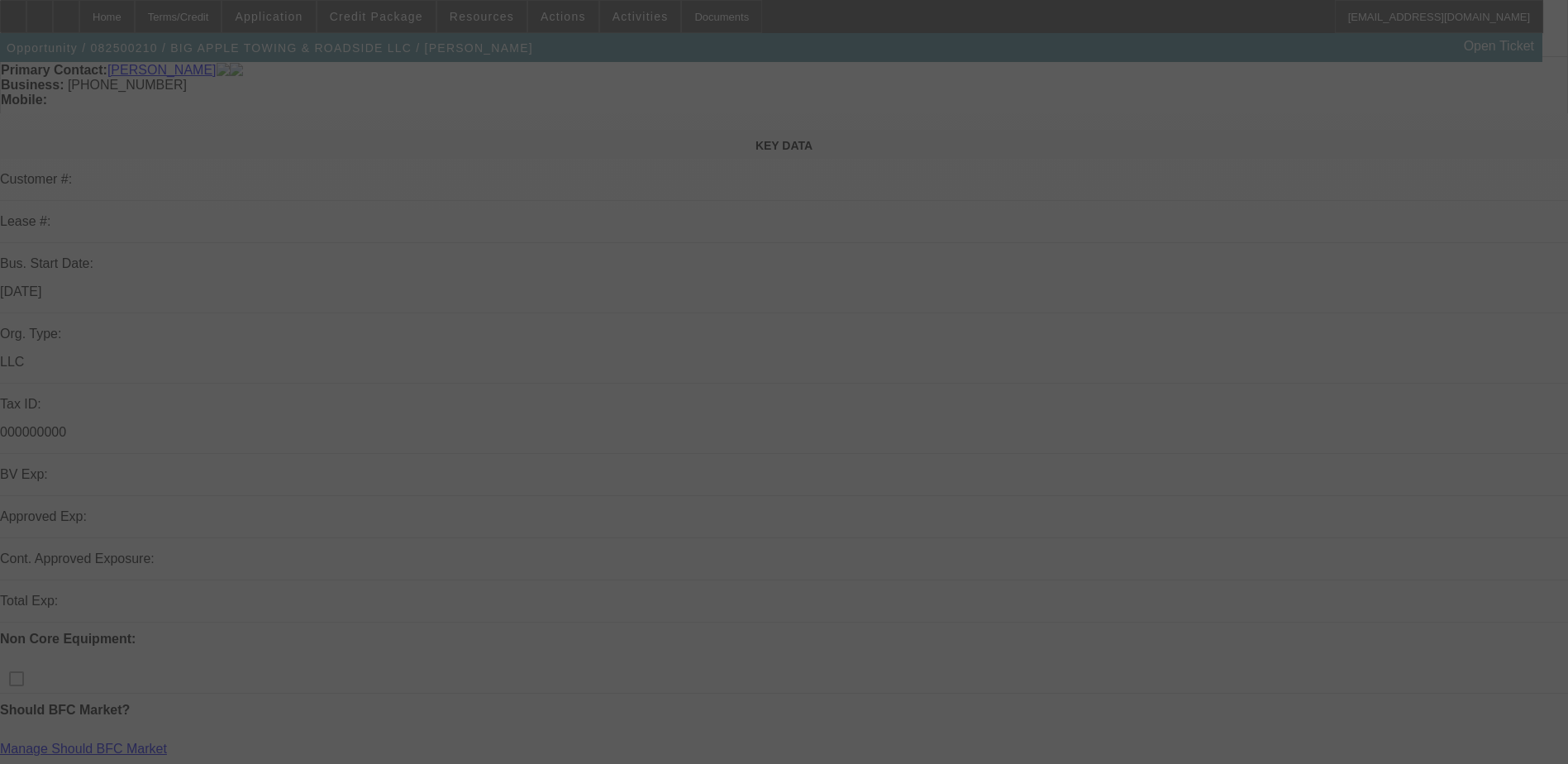
scroll to position [165, 0]
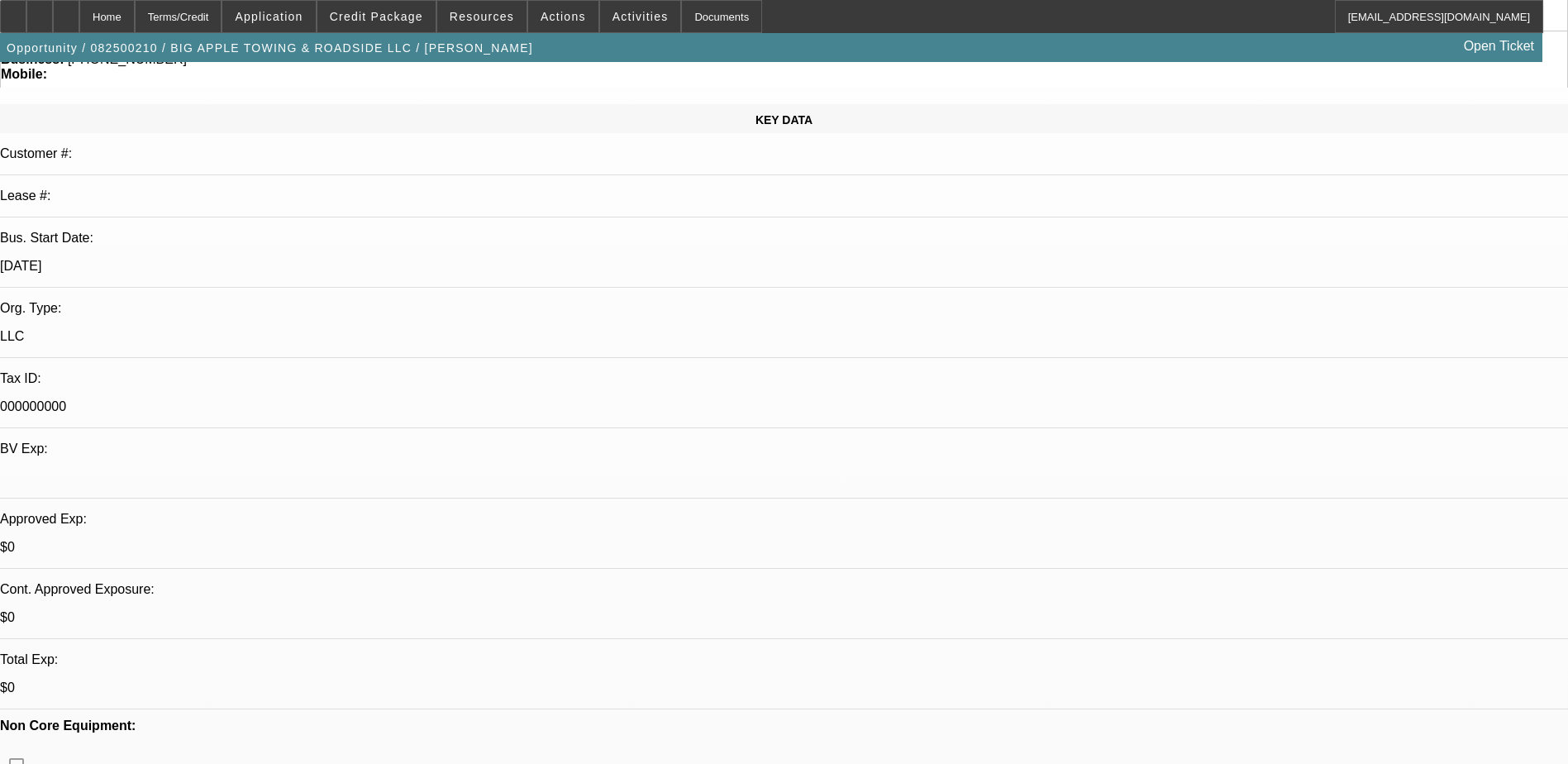
select select "0.1"
select select "2"
select select "0"
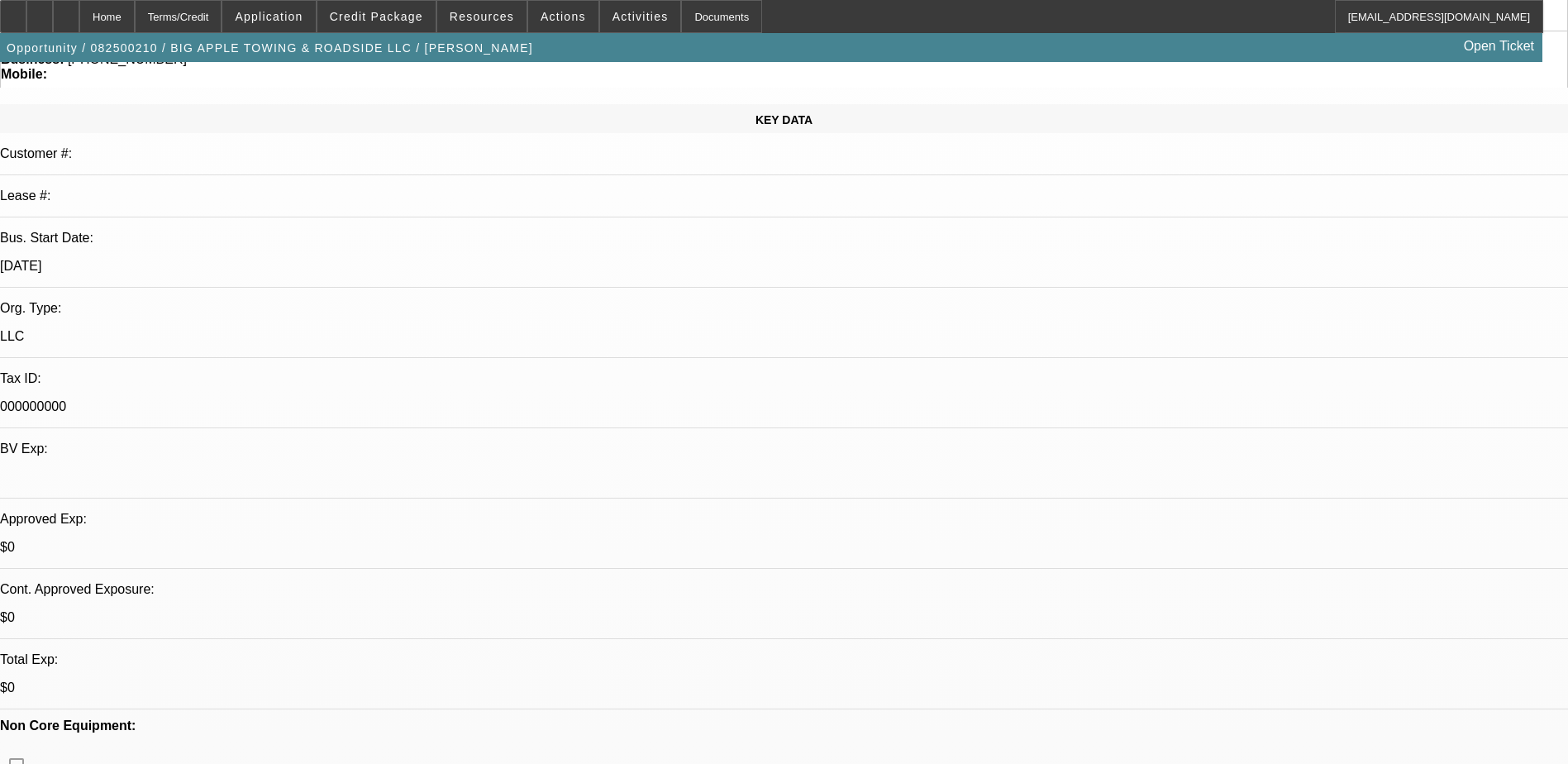
select select "0"
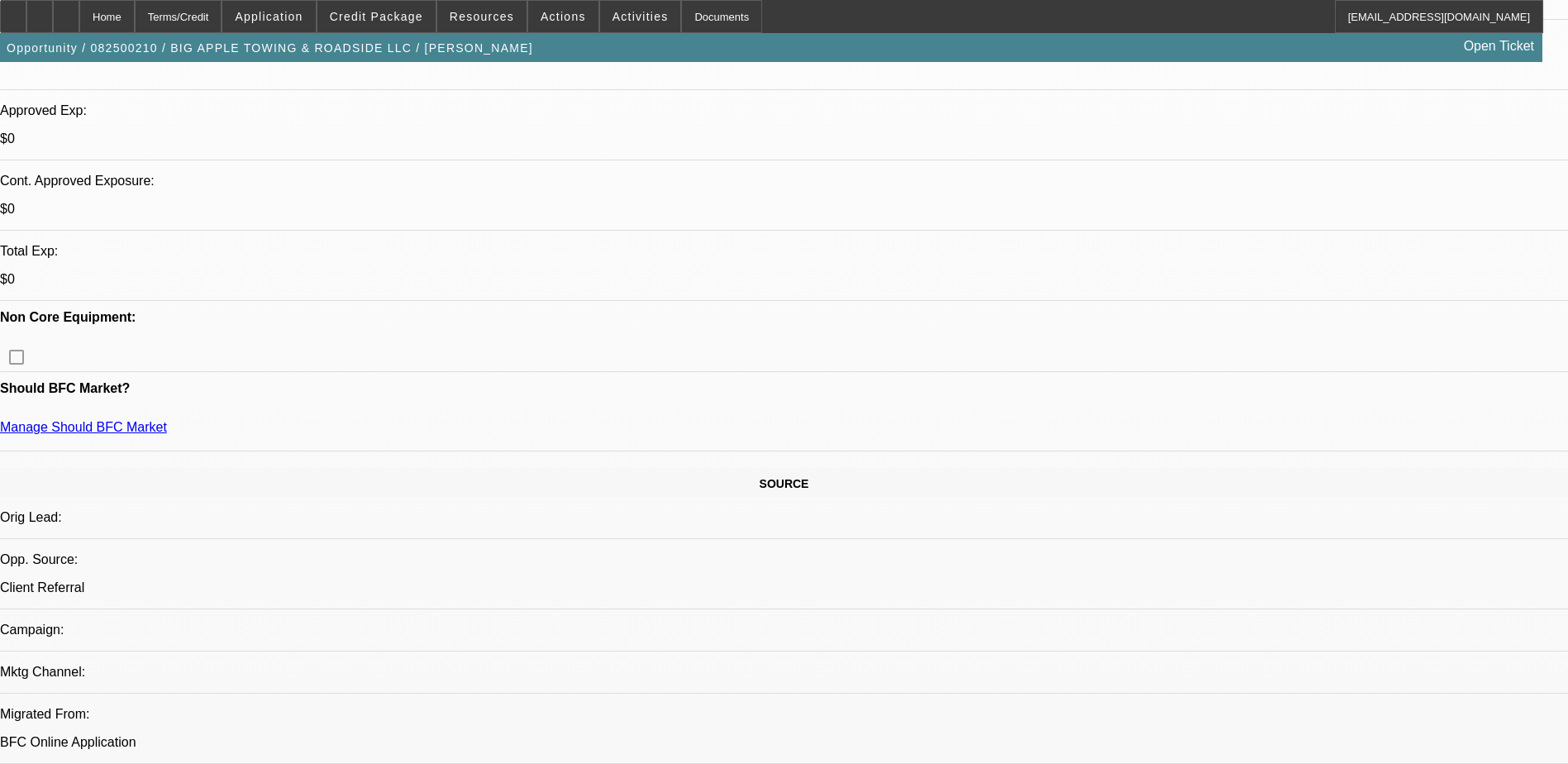
select select "1"
select select "2"
select select "6"
select select "1"
select select "2"
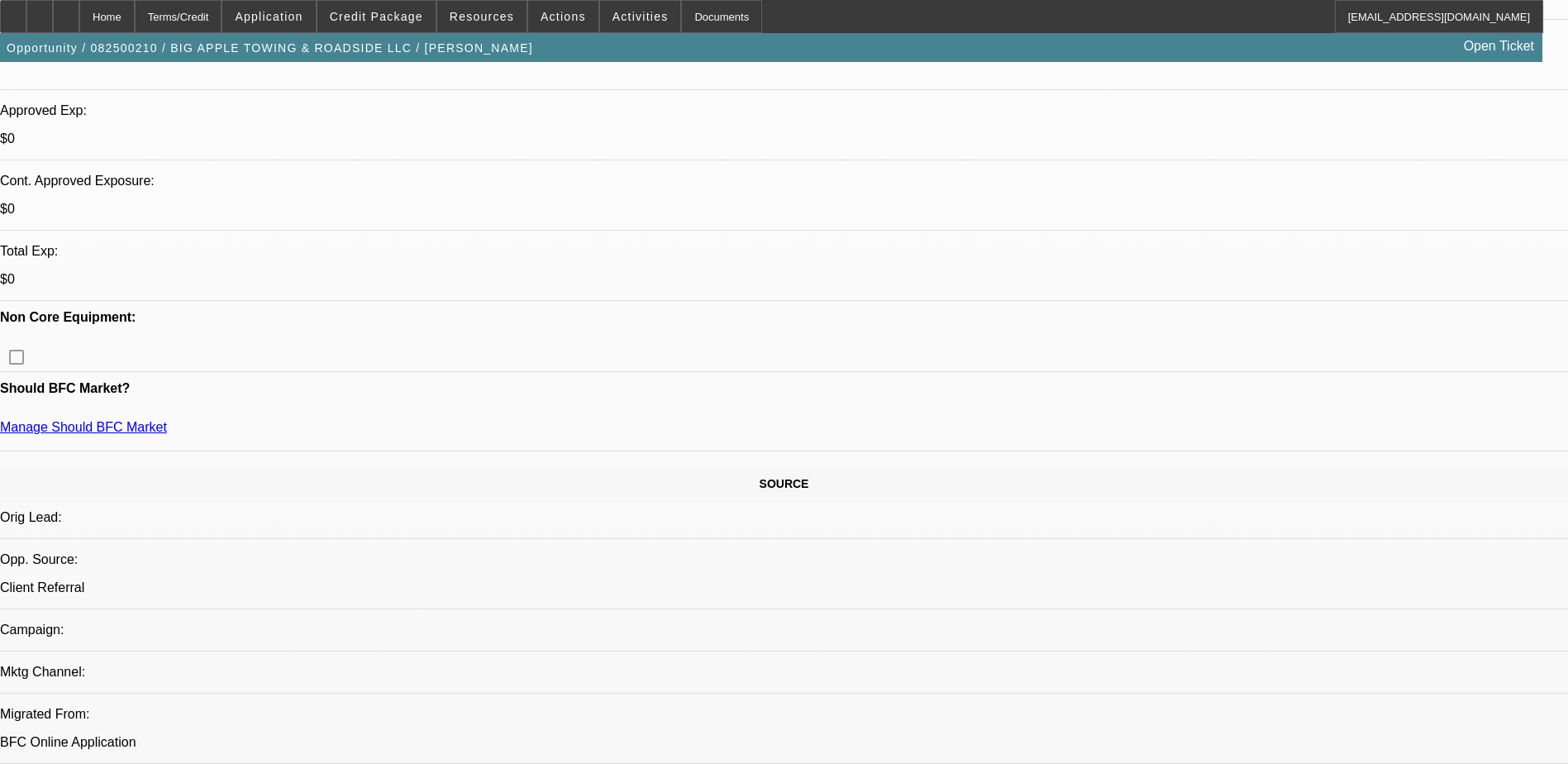
select select "6"
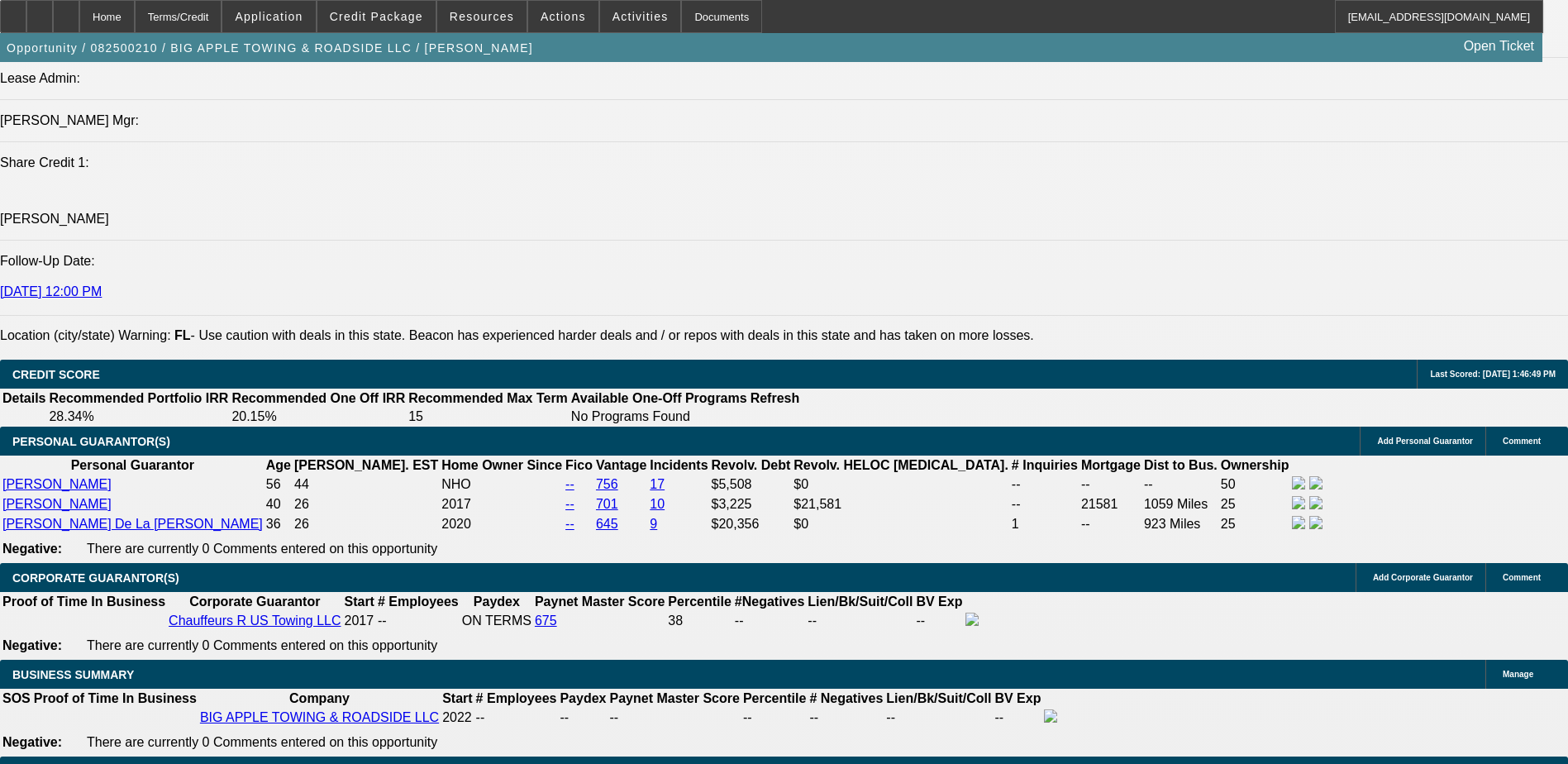
scroll to position [2150, 0]
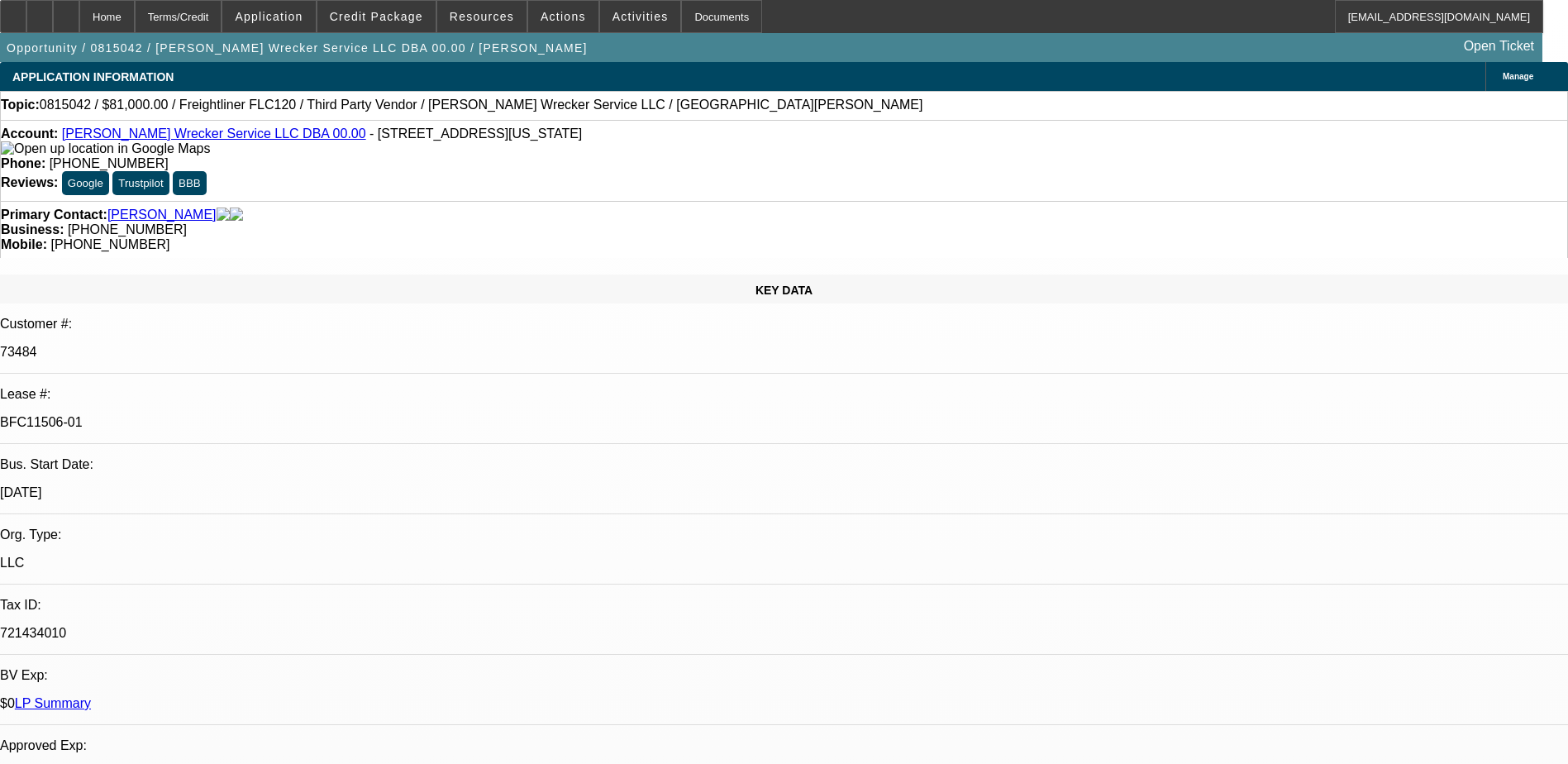
select select "0"
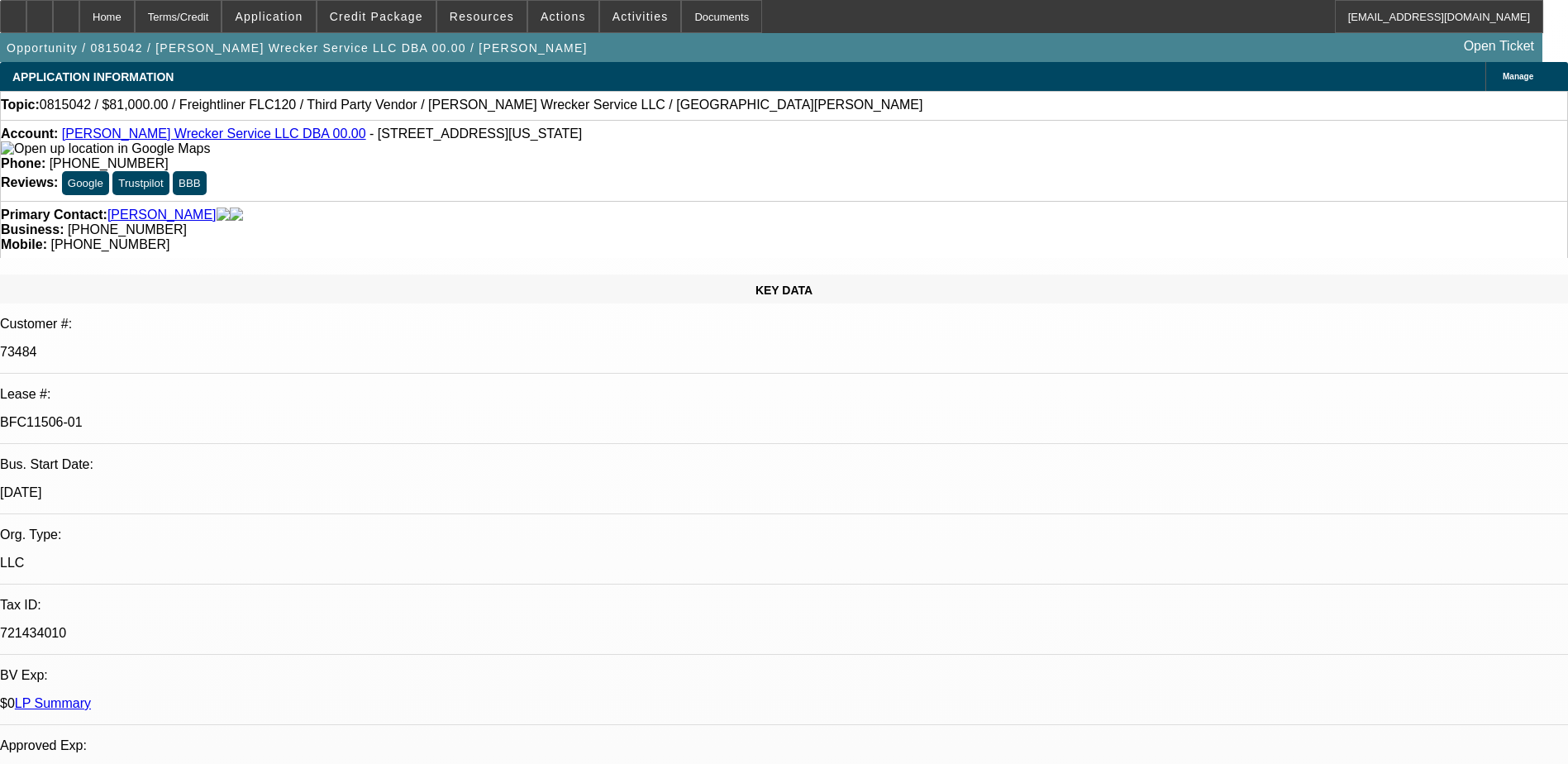
select select "0"
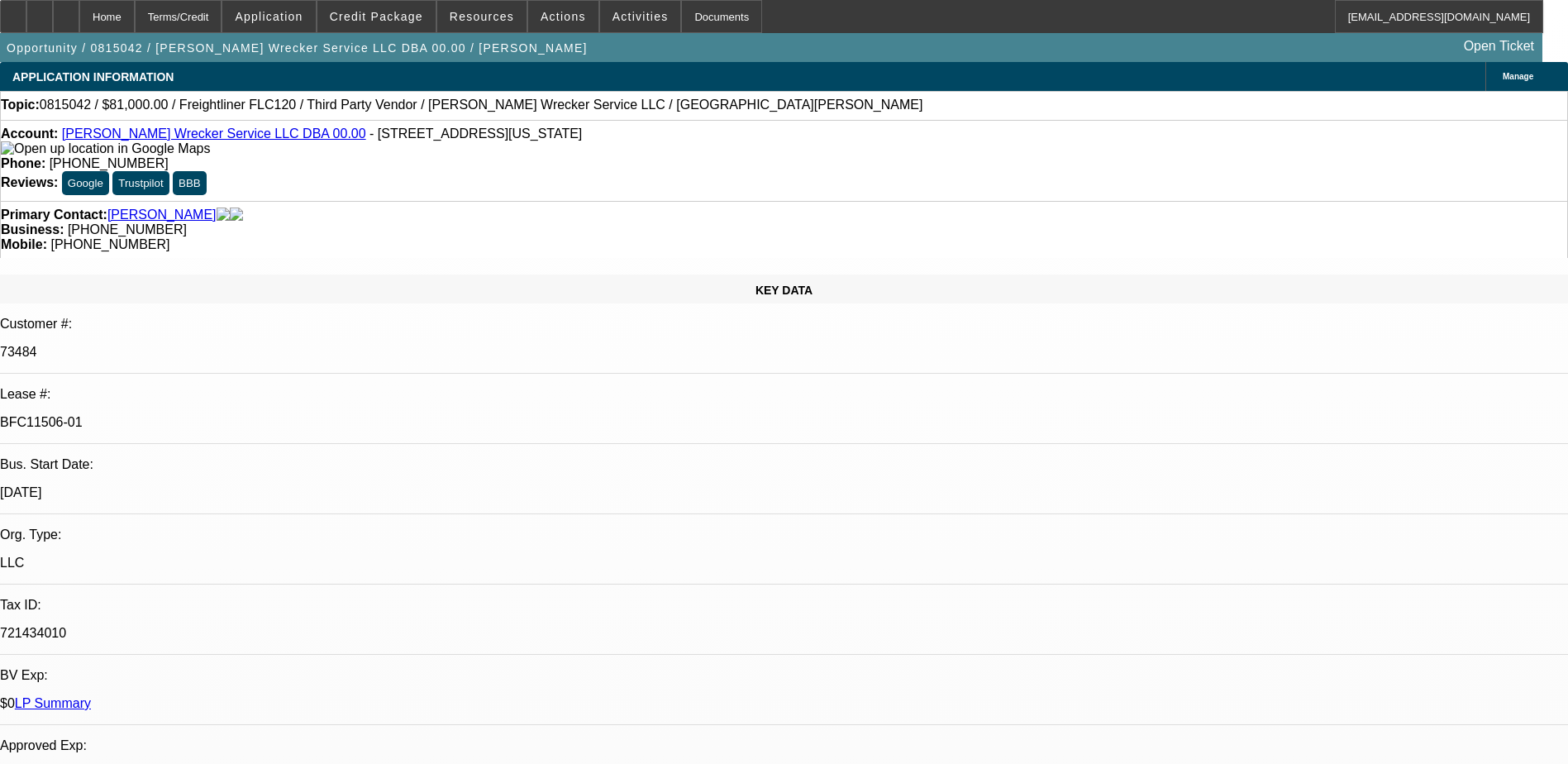
select select "0"
select select "1"
select select "6"
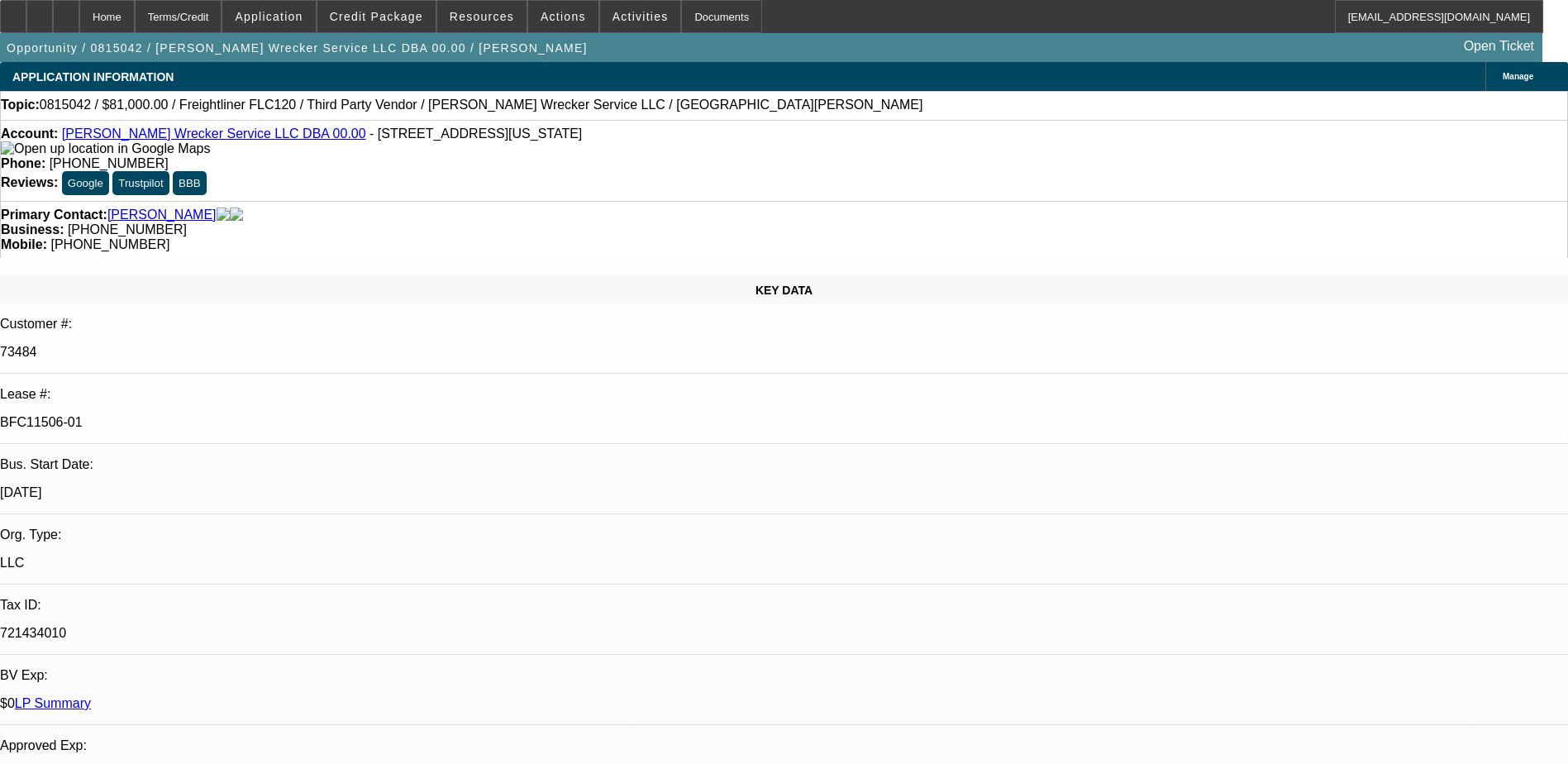
select select "1"
select select "6"
select select "1"
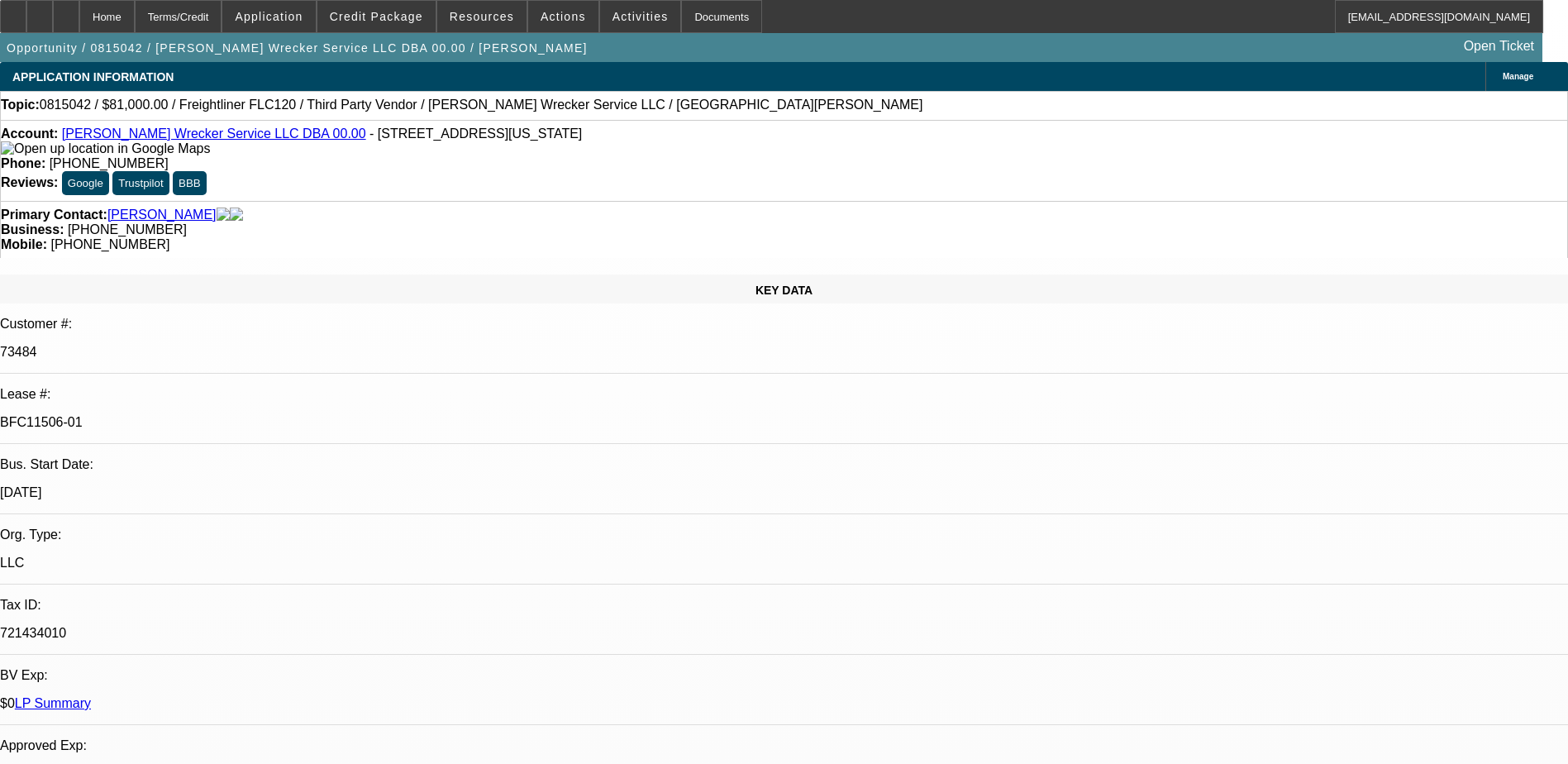
select select "6"
select select "1"
select select "6"
drag, startPoint x: 1216, startPoint y: 226, endPoint x: 1202, endPoint y: 226, distance: 14.0
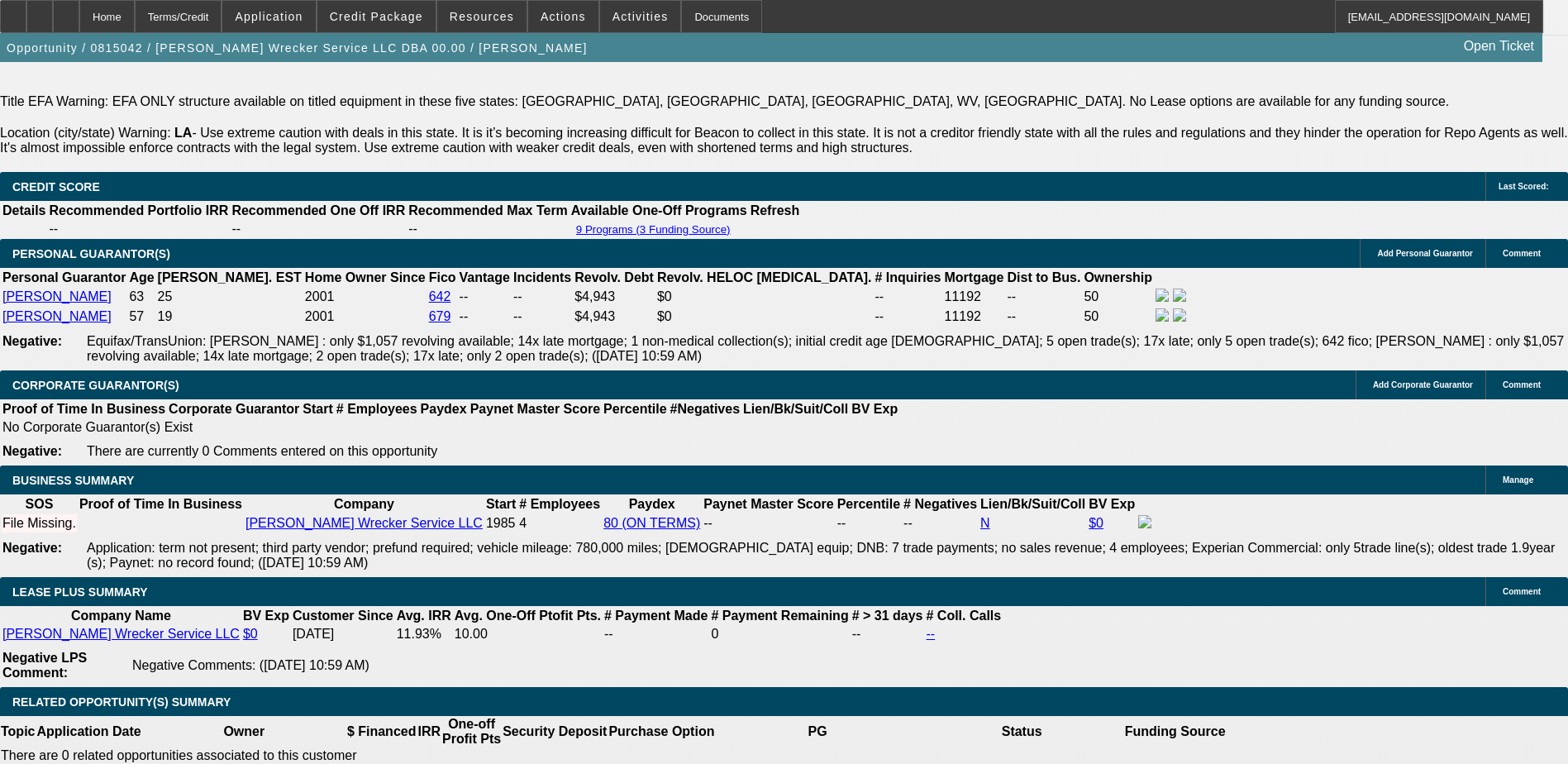
scroll to position [2564, 0]
